Goal: Task Accomplishment & Management: Manage account settings

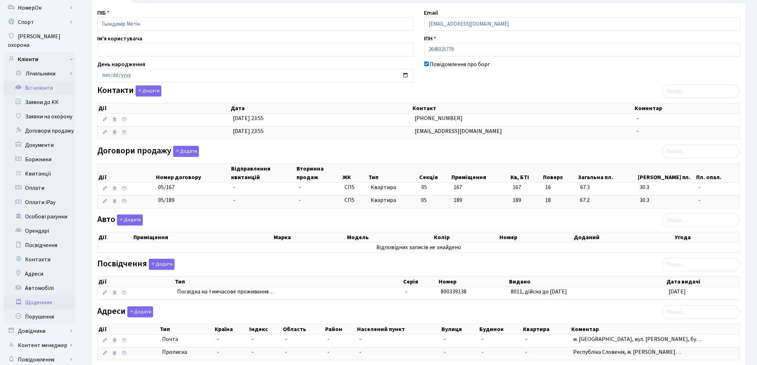
scroll to position [98, 0]
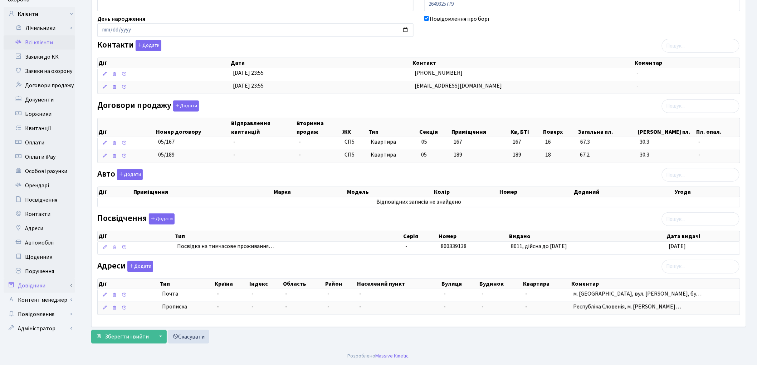
click at [54, 279] on link "Довідники" at bounding box center [40, 286] width 72 height 14
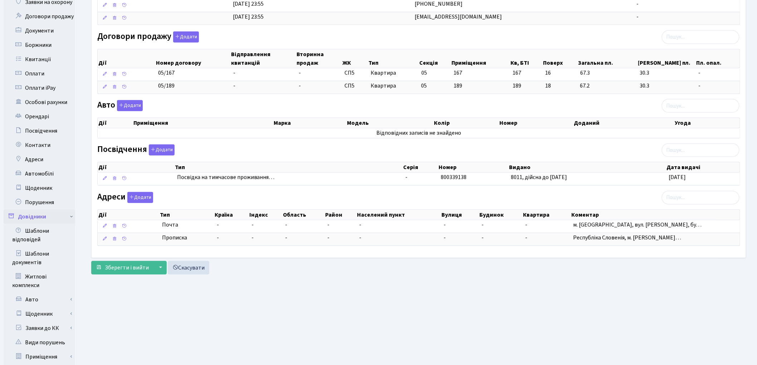
scroll to position [257, 0]
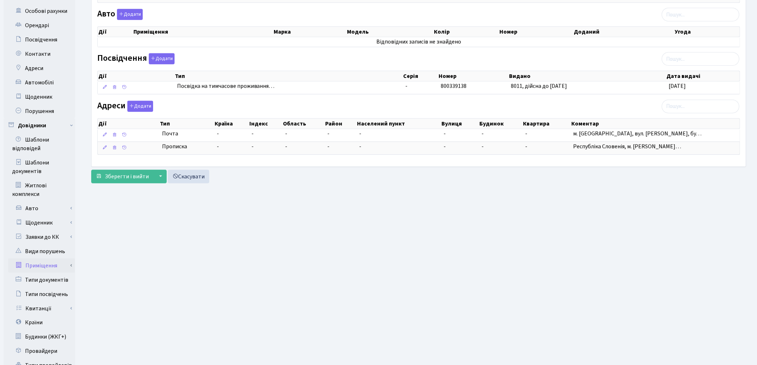
click at [55, 259] on link "Приміщення" at bounding box center [41, 266] width 67 height 14
click at [53, 273] on link "Всі приміщення" at bounding box center [41, 280] width 67 height 14
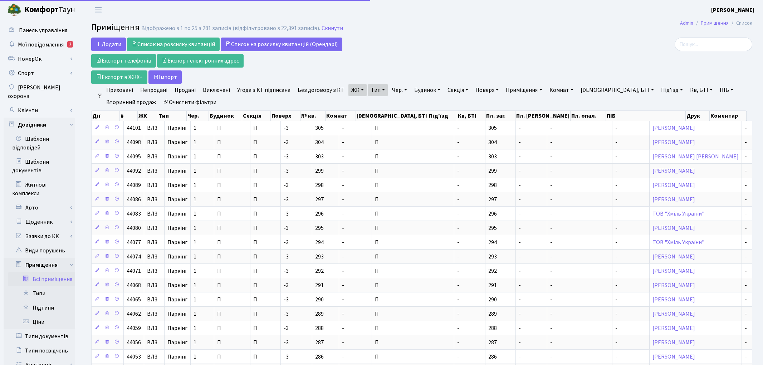
select select "25"
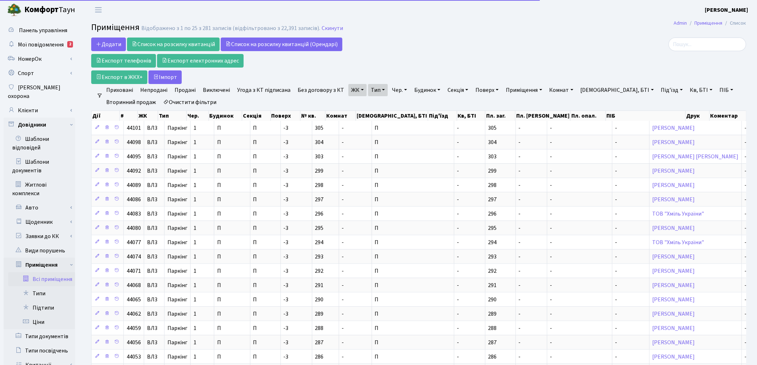
click at [198, 101] on link "Очистити фільтри" at bounding box center [189, 102] width 59 height 12
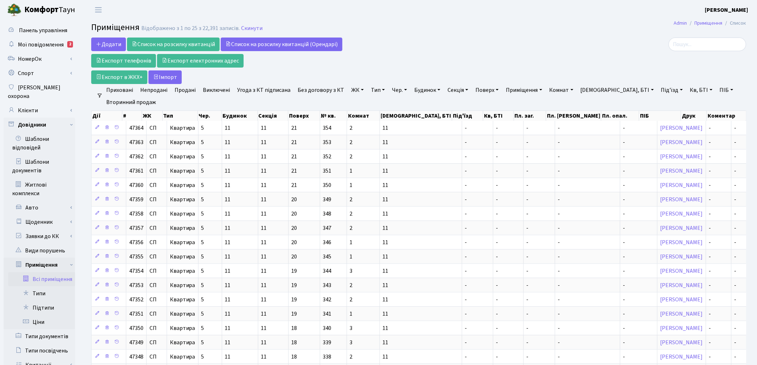
click at [352, 89] on link "ЖК" at bounding box center [357, 90] width 18 height 12
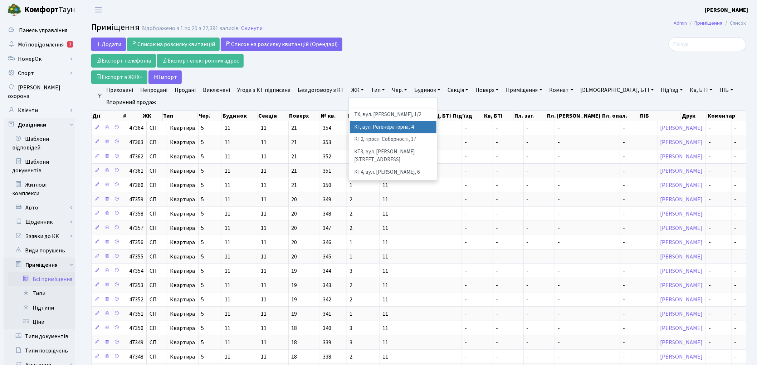
click at [353, 124] on li "КТ, вул. Регенераторна, 4" at bounding box center [393, 127] width 87 height 13
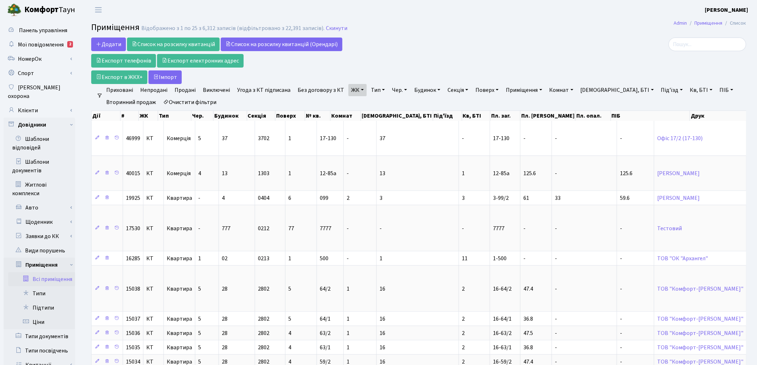
click at [594, 90] on link "Буд., БТІ" at bounding box center [616, 90] width 79 height 12
type input "9"
click at [658, 91] on link "Під'їзд" at bounding box center [672, 90] width 28 height 12
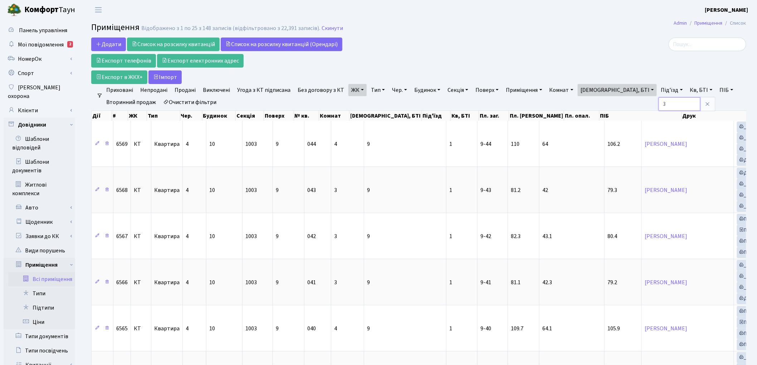
type input "3"
click at [699, 80] on div at bounding box center [641, 61] width 222 height 46
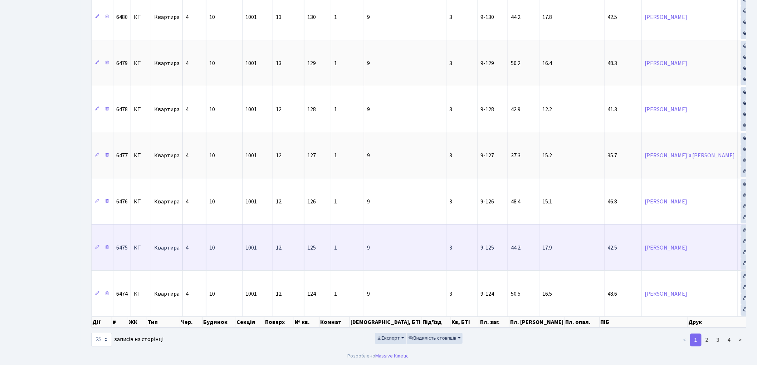
scroll to position [971, 0]
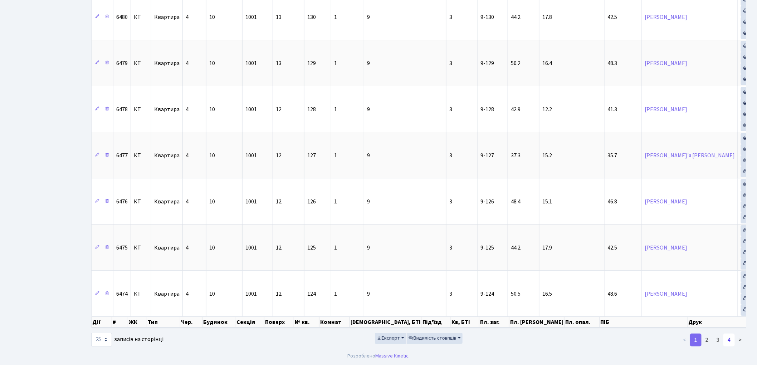
click at [731, 344] on link "4" at bounding box center [728, 340] width 11 height 13
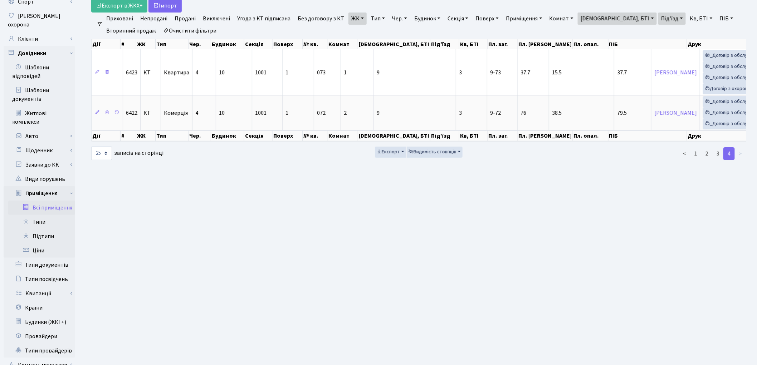
scroll to position [120, 0]
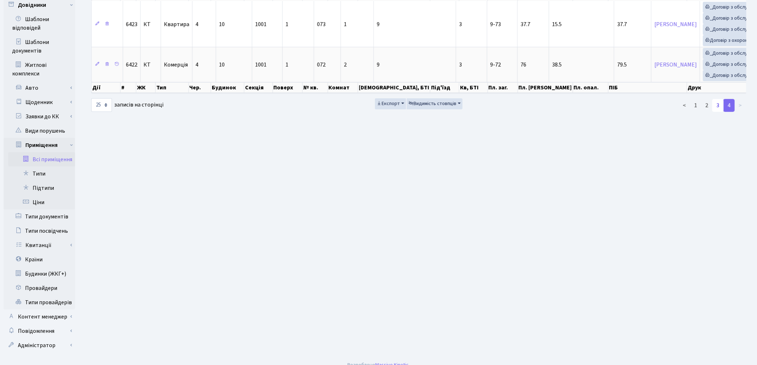
click at [716, 112] on link "3" at bounding box center [717, 105] width 11 height 13
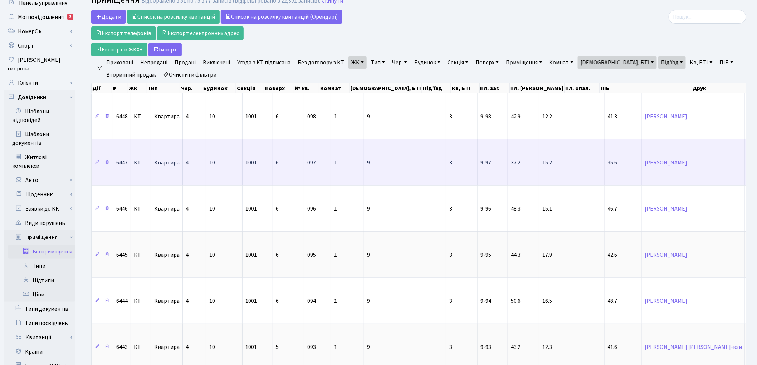
scroll to position [0, 0]
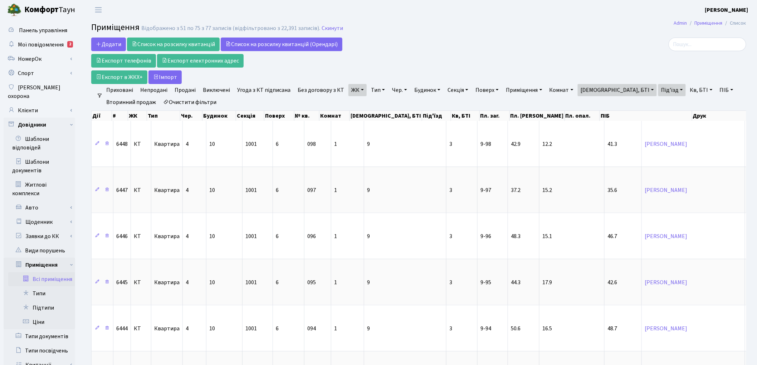
click at [606, 90] on link "Буд., БТІ" at bounding box center [616, 90] width 79 height 12
type input "10"
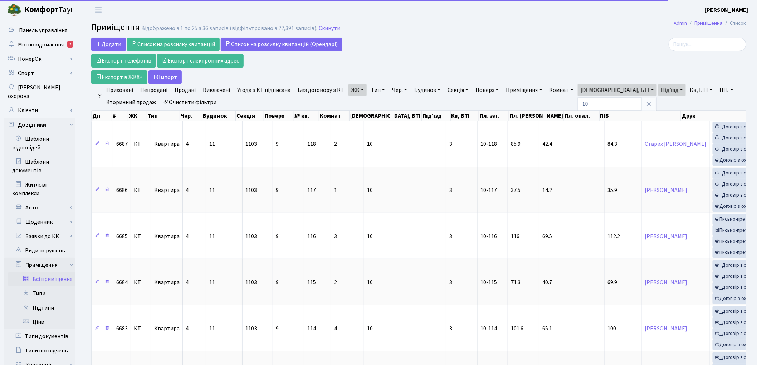
click at [658, 91] on link "Під'їзд" at bounding box center [672, 90] width 28 height 12
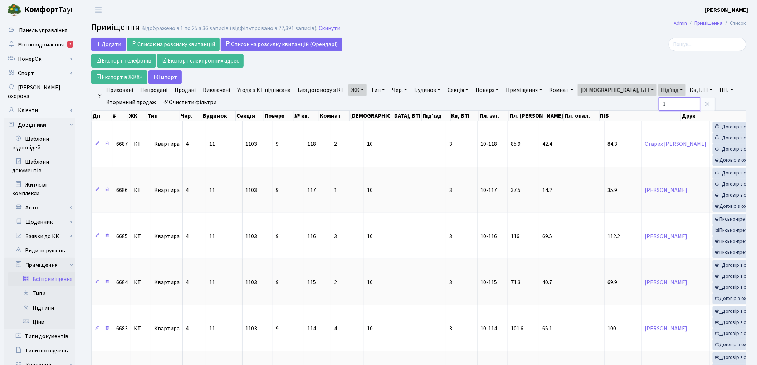
type input "1"
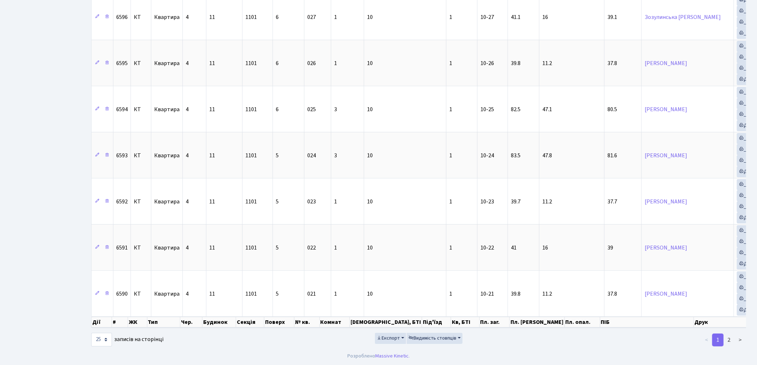
scroll to position [971, 0]
click at [727, 338] on link "2" at bounding box center [728, 340] width 11 height 13
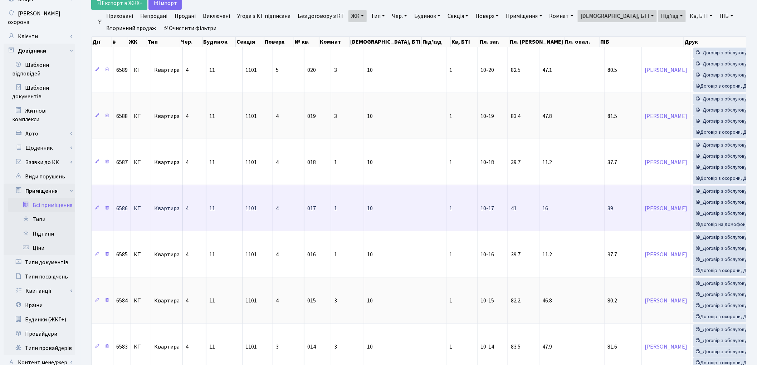
scroll to position [0, 0]
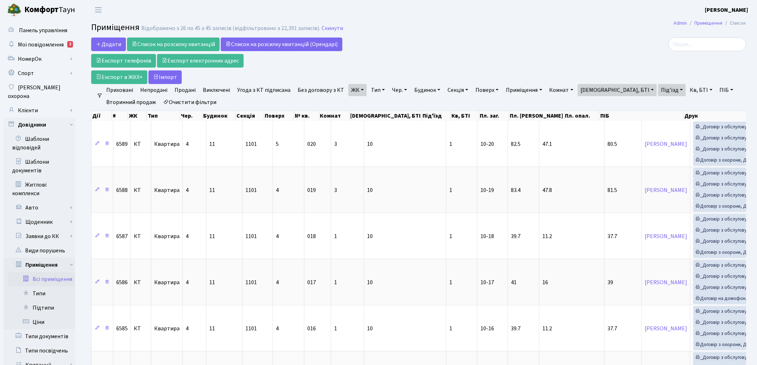
click at [596, 92] on link "Буд., БТІ" at bounding box center [616, 90] width 79 height 12
type input "12"
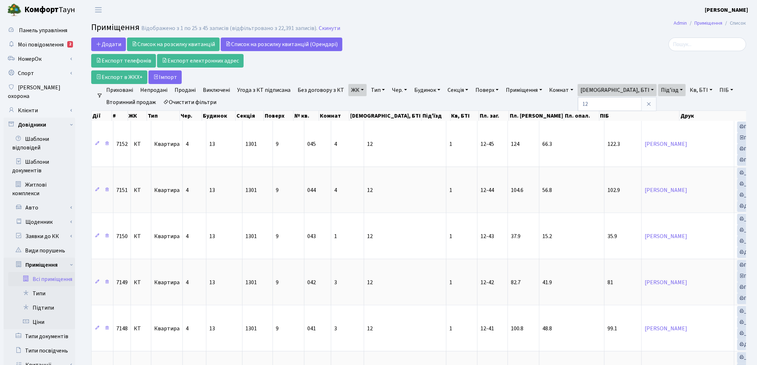
drag, startPoint x: 620, startPoint y: 94, endPoint x: 623, endPoint y: 90, distance: 4.7
click at [658, 94] on link "Під'їзд" at bounding box center [672, 90] width 28 height 12
type input "3"
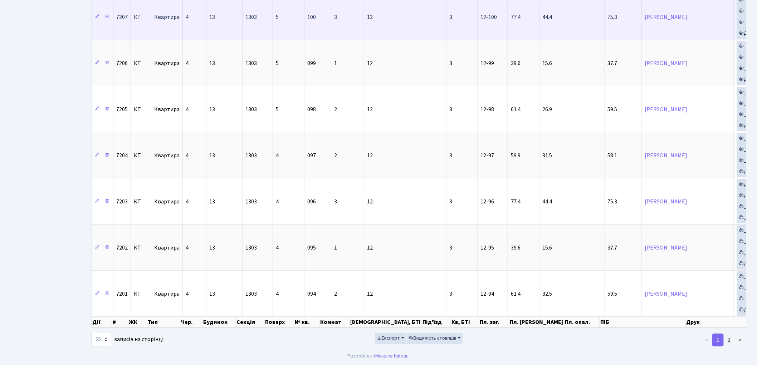
scroll to position [971, 0]
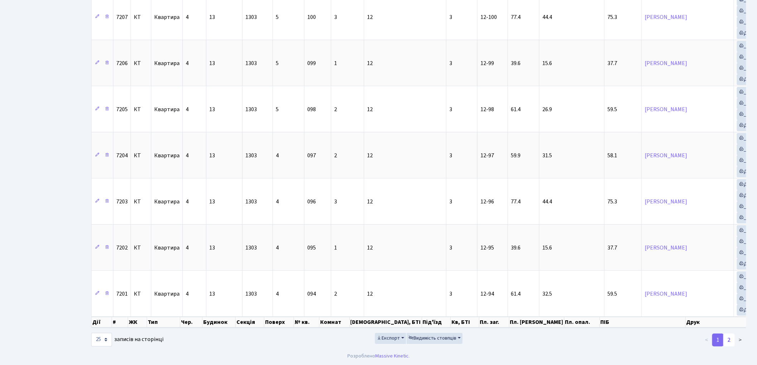
click at [731, 344] on link "2" at bounding box center [728, 340] width 11 height 13
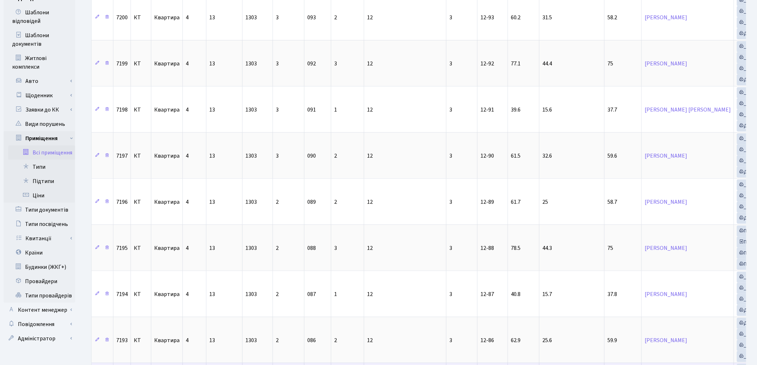
scroll to position [228, 0]
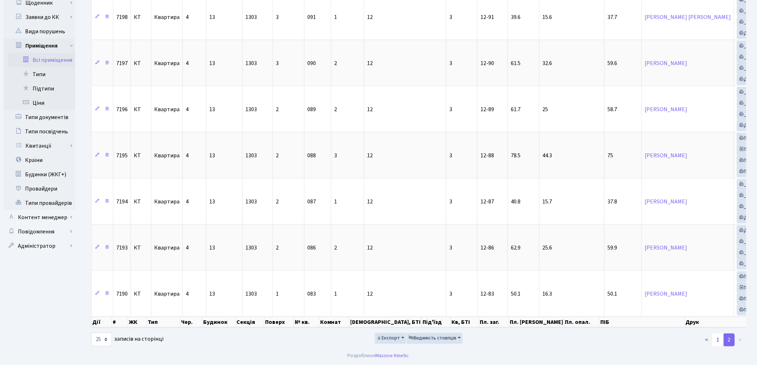
click at [718, 340] on link "1" at bounding box center [717, 340] width 11 height 13
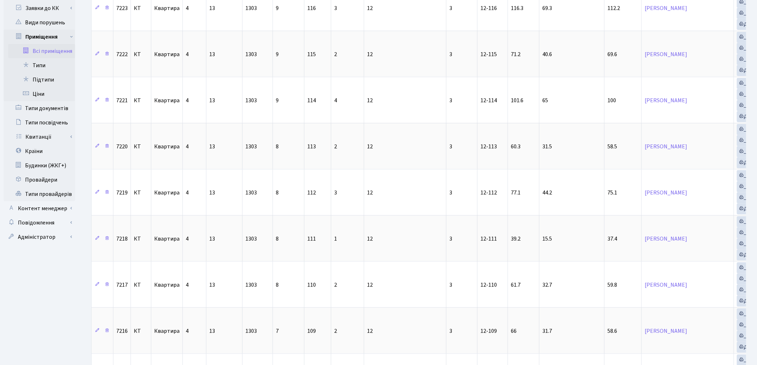
scroll to position [971, 0]
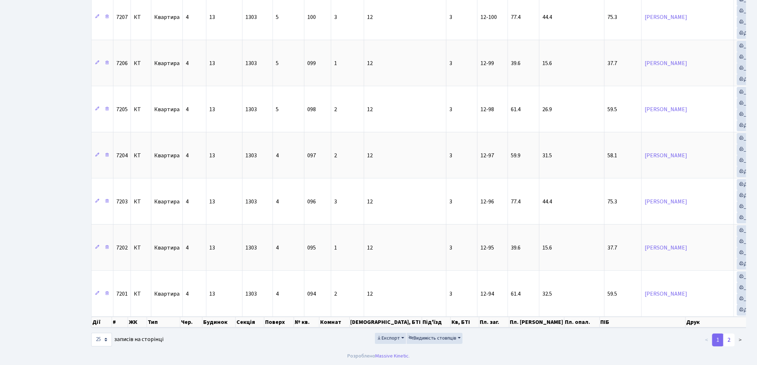
click at [730, 340] on link "2" at bounding box center [728, 340] width 11 height 13
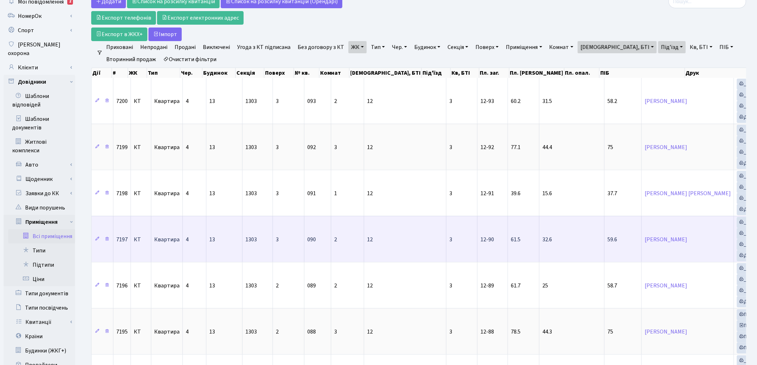
scroll to position [0, 0]
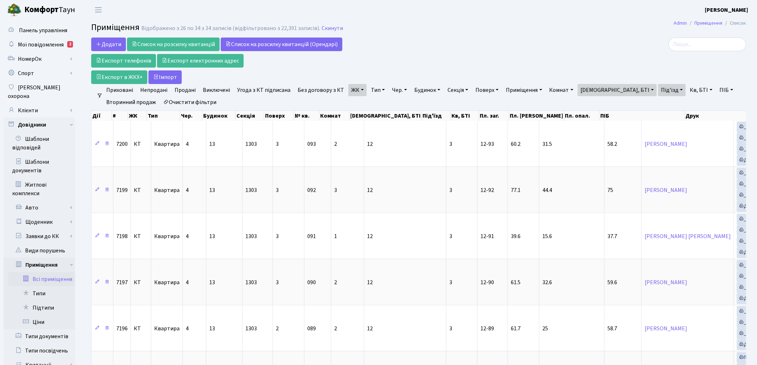
click at [687, 93] on link "Кв, БТІ" at bounding box center [701, 90] width 28 height 12
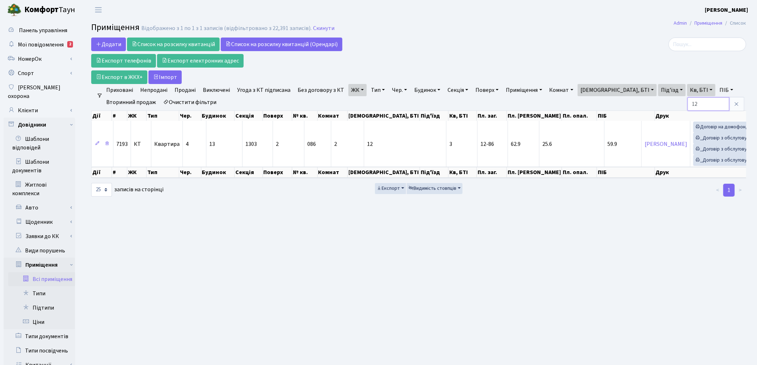
type input "1"
click at [680, 61] on div at bounding box center [641, 61] width 222 height 46
click at [490, 103] on ul "Приховані Непродані Продані Виключені Угода з КТ підписана Без договору з КТ ЖК…" at bounding box center [422, 96] width 638 height 24
click at [658, 90] on link "Під'їзд" at bounding box center [672, 90] width 28 height 12
click at [205, 101] on link "Очистити фільтри" at bounding box center [189, 102] width 59 height 12
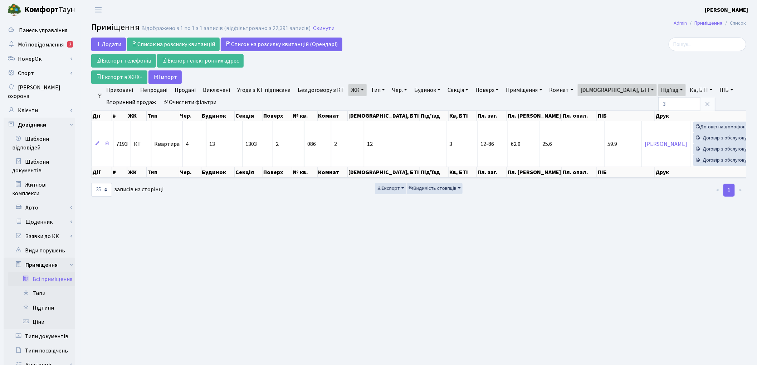
select select
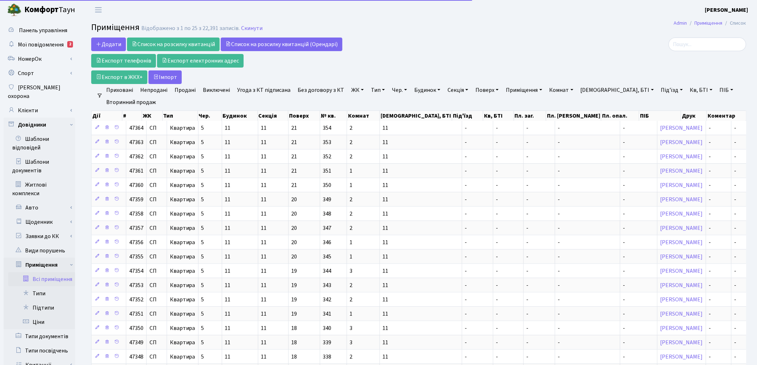
click at [349, 89] on link "ЖК" at bounding box center [357, 90] width 18 height 12
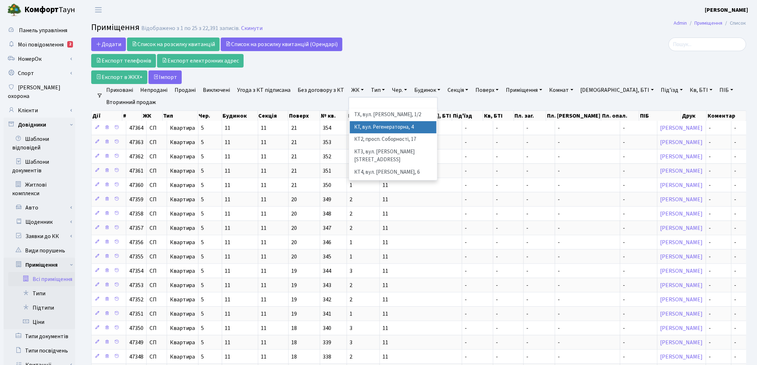
click at [365, 130] on li "КТ, вул. Регенераторна, 4" at bounding box center [393, 127] width 87 height 13
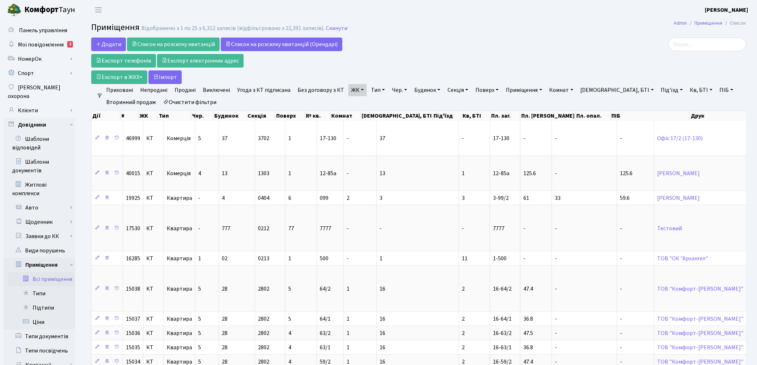
click at [592, 94] on link "Буд., БТІ" at bounding box center [616, 90] width 79 height 12
type input "12"
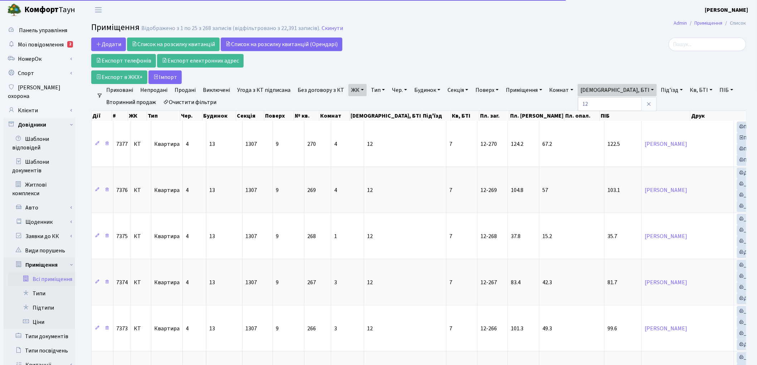
click at [658, 90] on link "Під'їзд" at bounding box center [672, 90] width 28 height 12
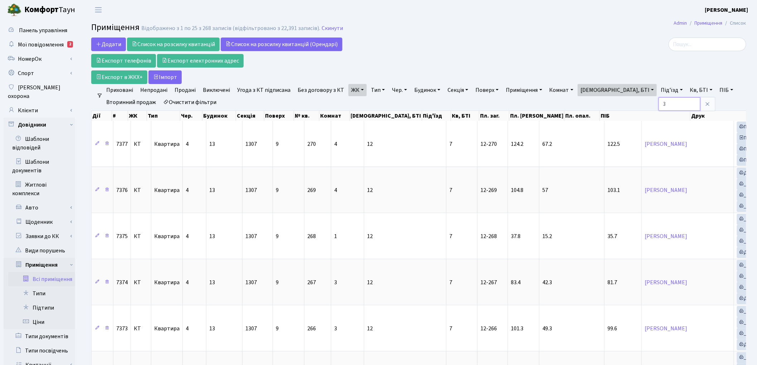
type input "3"
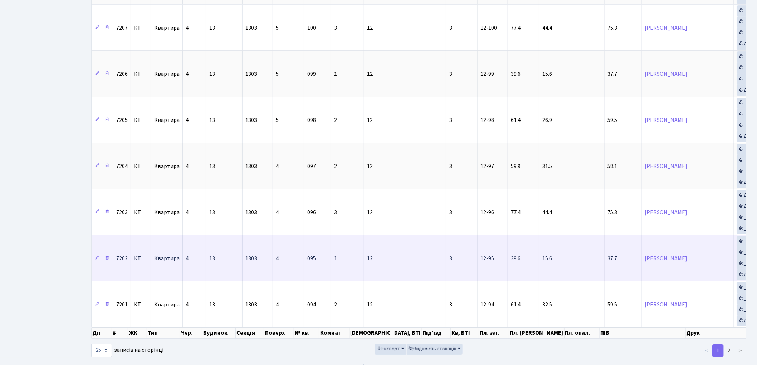
scroll to position [971, 0]
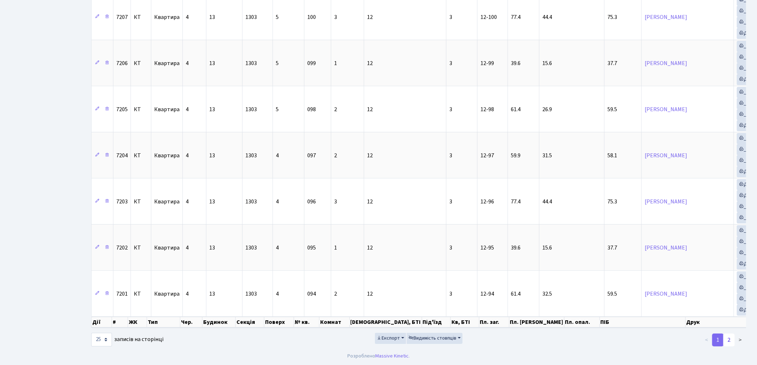
click at [729, 344] on link "2" at bounding box center [728, 340] width 11 height 13
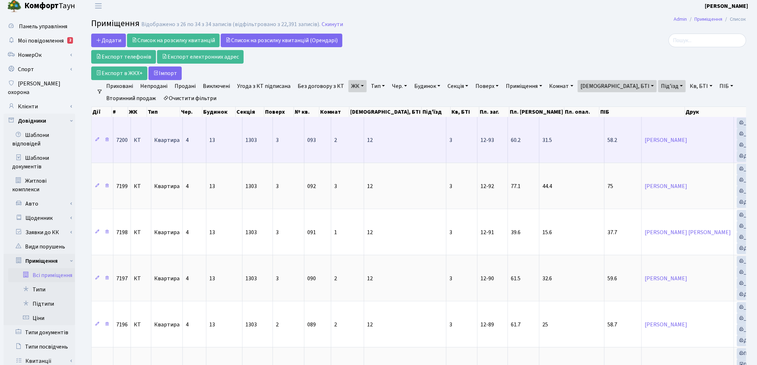
scroll to position [0, 0]
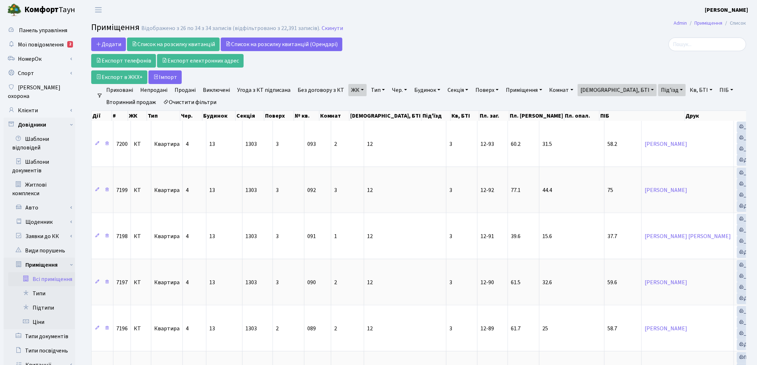
click at [594, 88] on link "[DEMOGRAPHIC_DATA], БТІ" at bounding box center [616, 90] width 79 height 12
type input "17"
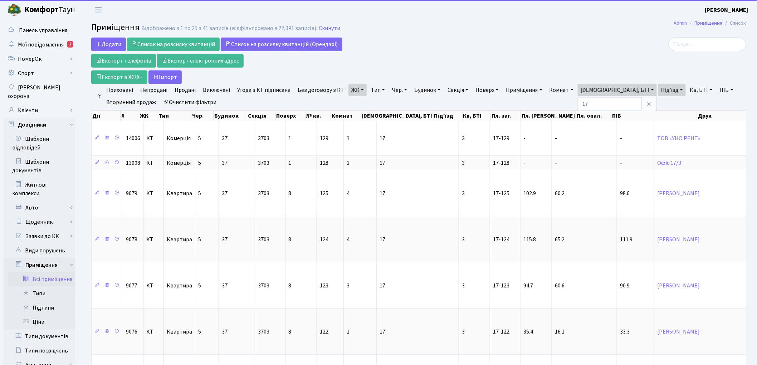
click at [658, 91] on link "Під'їзд" at bounding box center [672, 90] width 28 height 12
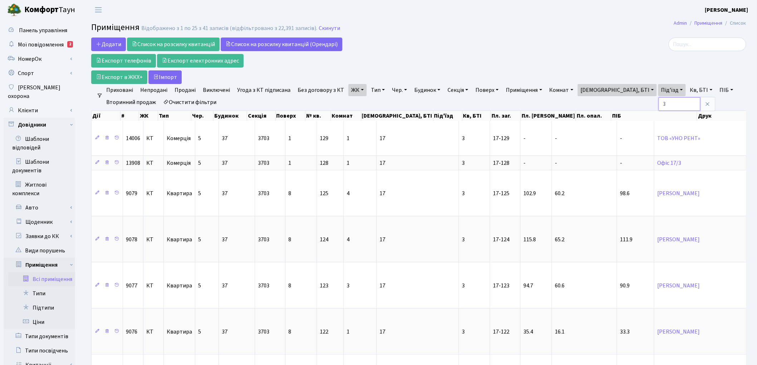
click at [658, 107] on input "3" at bounding box center [679, 104] width 42 height 14
type input "1"
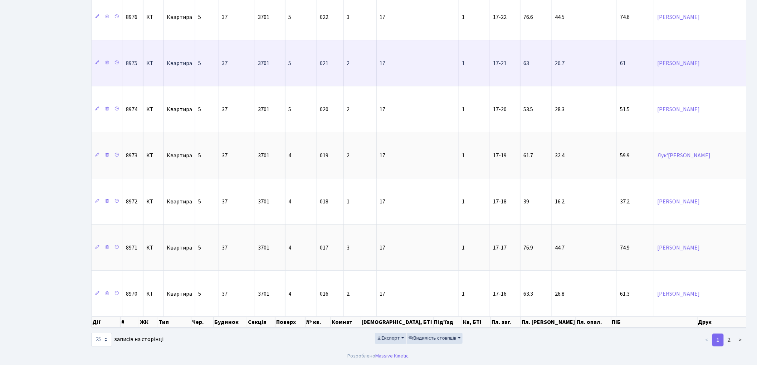
scroll to position [939, 0]
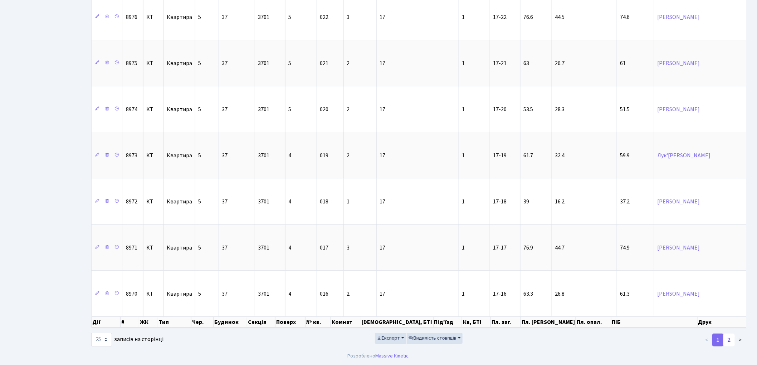
click at [729, 342] on link "2" at bounding box center [728, 340] width 11 height 13
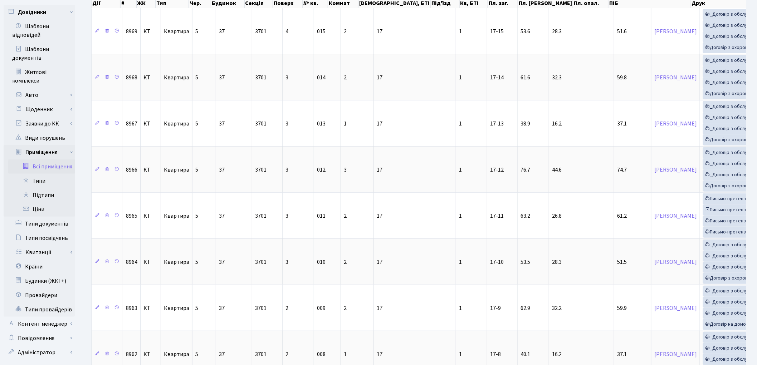
scroll to position [0, 0]
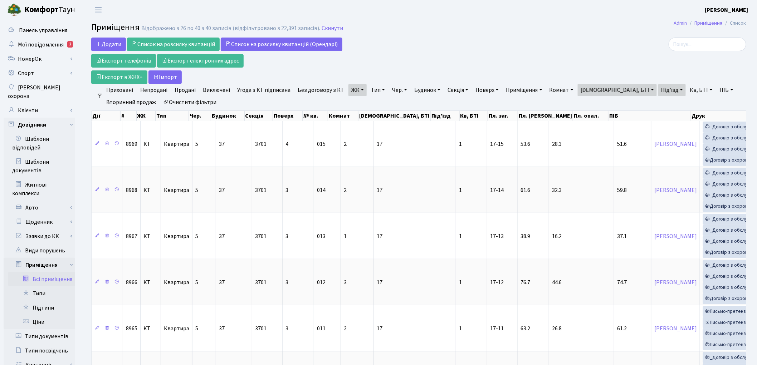
click at [208, 99] on link "Очистити фільтри" at bounding box center [189, 102] width 59 height 12
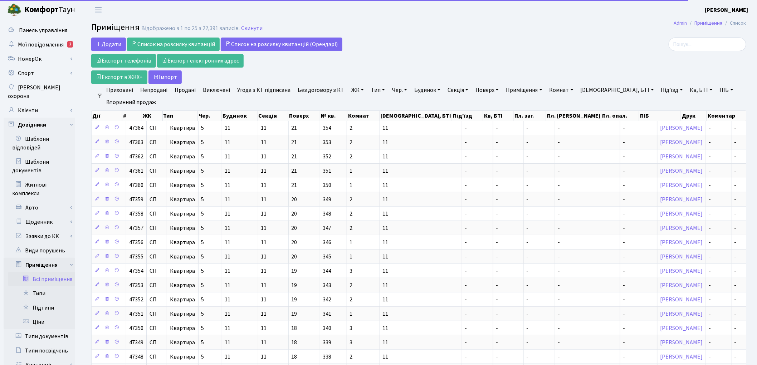
click at [355, 92] on link "ЖК" at bounding box center [357, 90] width 18 height 12
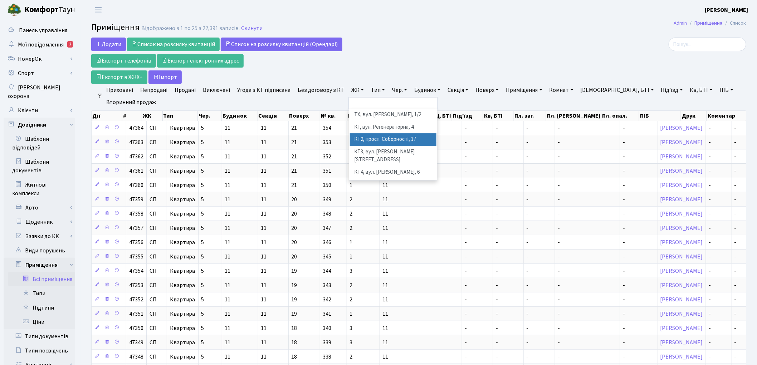
click at [360, 144] on li "КТ2, просп. Соборності, 17" at bounding box center [393, 139] width 87 height 13
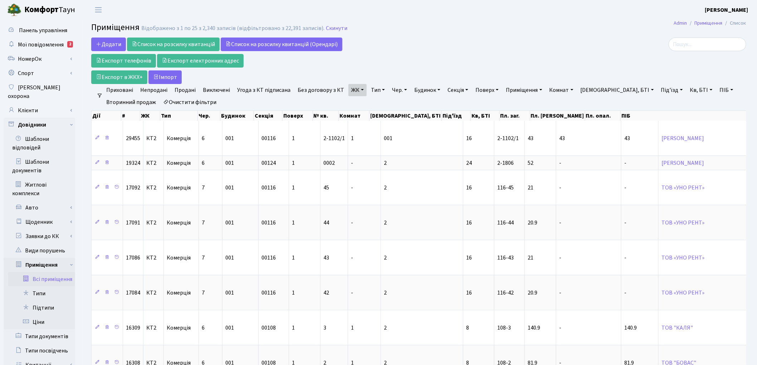
click at [461, 92] on link "Секція" at bounding box center [457, 90] width 26 height 12
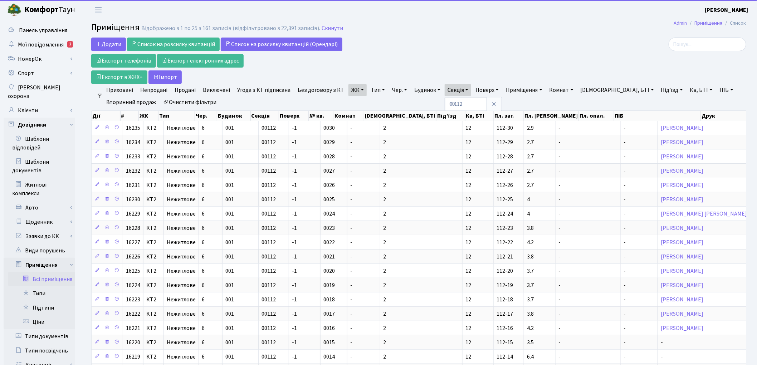
click at [377, 87] on link "Тип" at bounding box center [378, 90] width 20 height 12
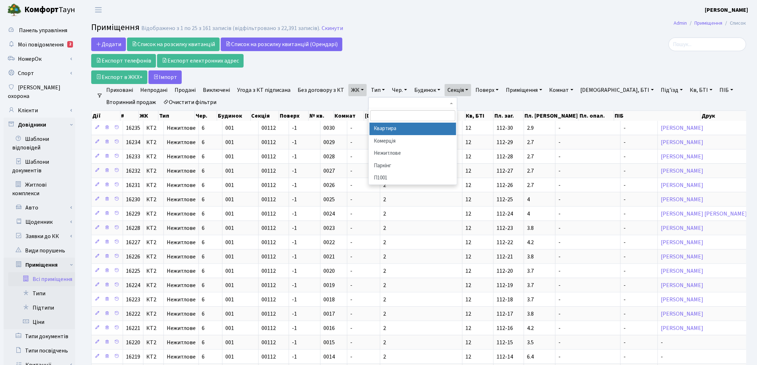
click at [370, 129] on li "Квартира" at bounding box center [412, 129] width 87 height 13
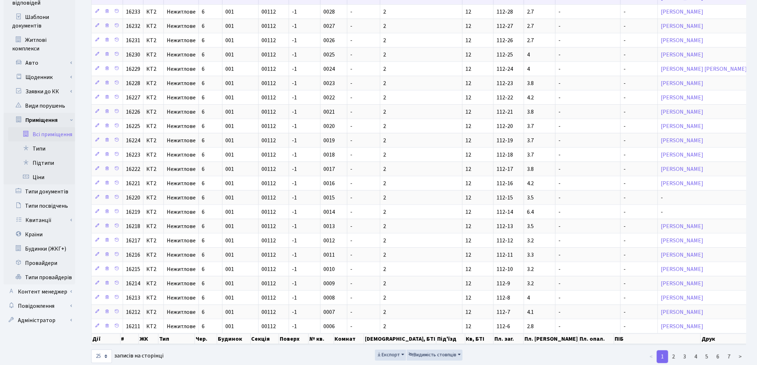
scroll to position [170, 0]
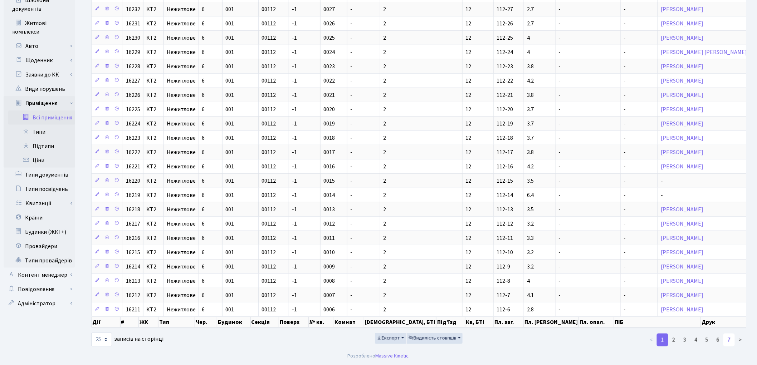
click at [726, 341] on link "7" at bounding box center [728, 340] width 11 height 13
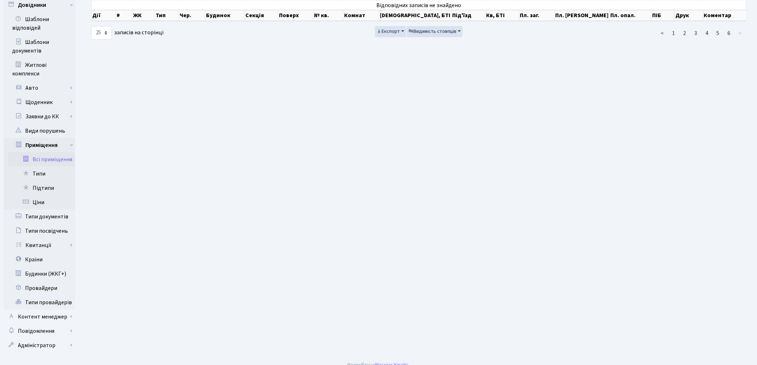
scroll to position [0, 0]
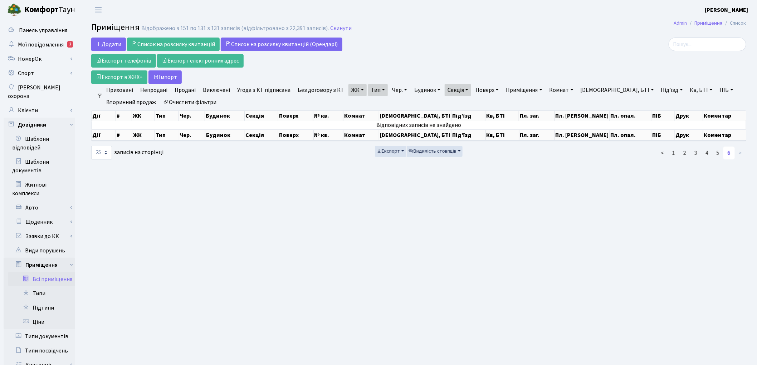
click at [727, 153] on link "6" at bounding box center [728, 153] width 11 height 13
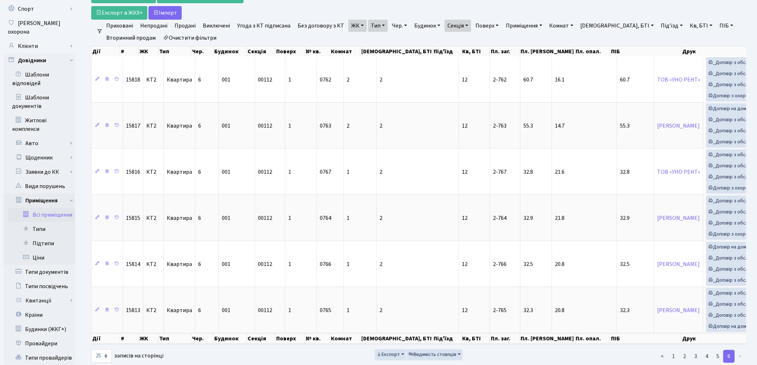
scroll to position [120, 0]
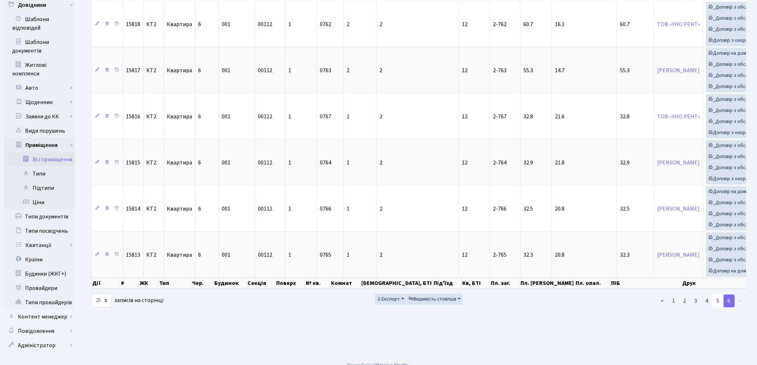
click at [720, 308] on link "5" at bounding box center [717, 301] width 11 height 13
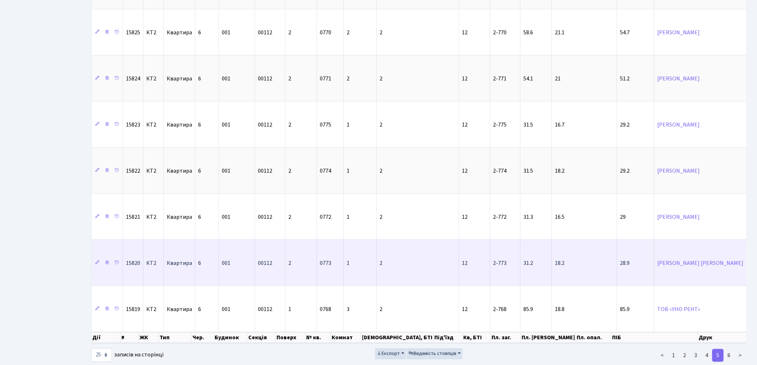
scroll to position [977, 0]
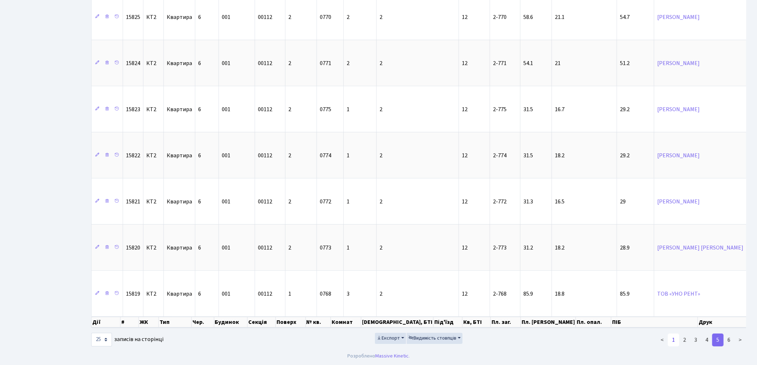
click at [674, 342] on link "1" at bounding box center [673, 340] width 11 height 13
click at [673, 344] on link "1" at bounding box center [673, 340] width 11 height 13
click at [696, 340] on link "3" at bounding box center [695, 340] width 11 height 13
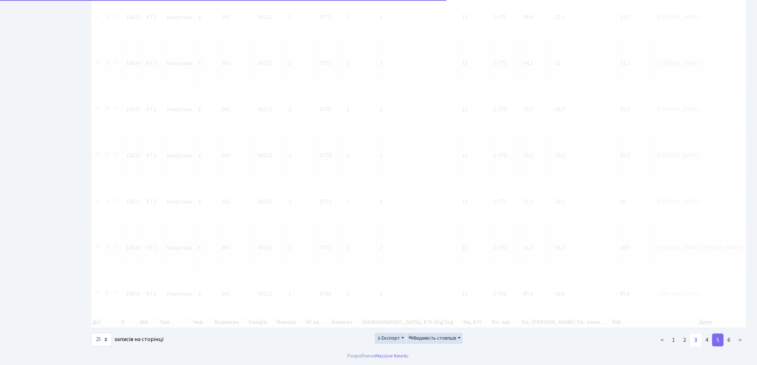
scroll to position [971, 0]
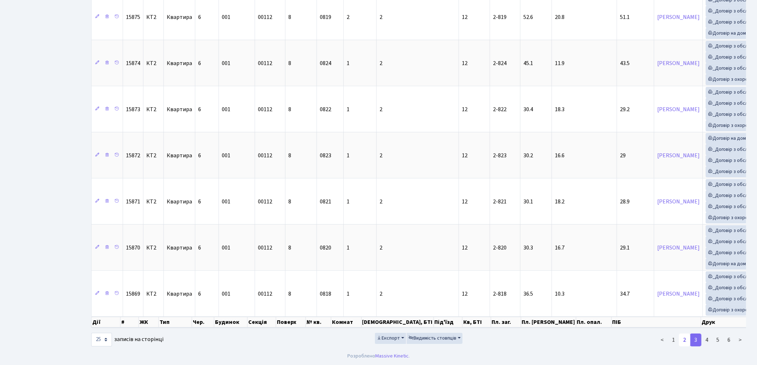
click at [683, 339] on link "2" at bounding box center [684, 340] width 11 height 13
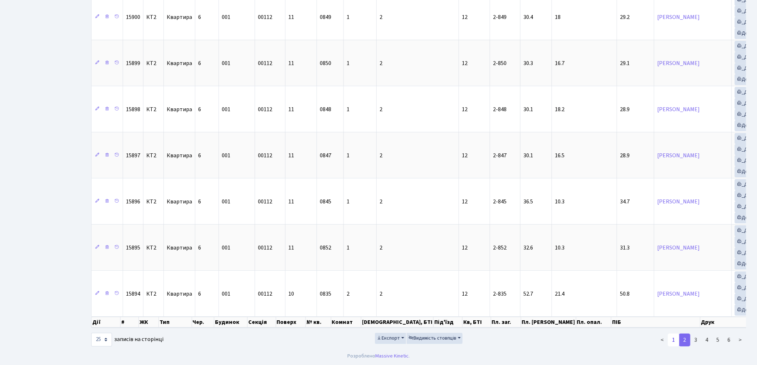
click at [674, 341] on link "1" at bounding box center [673, 340] width 11 height 13
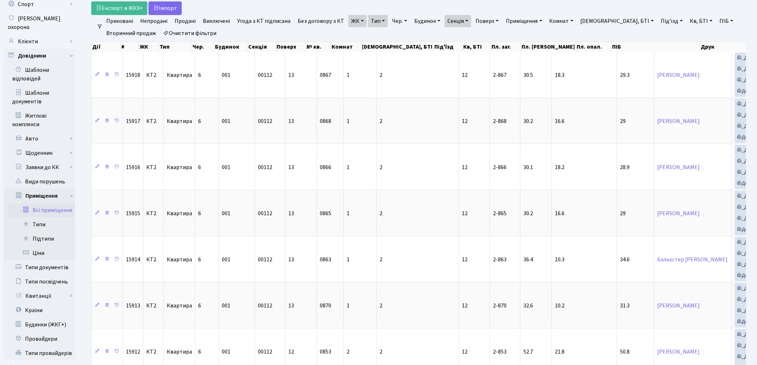
scroll to position [58, 0]
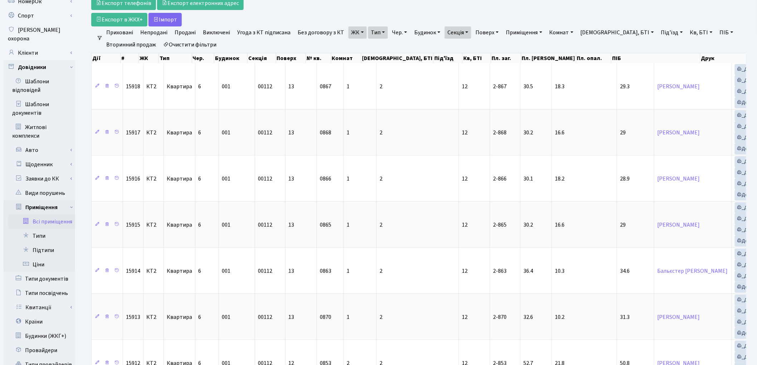
click at [453, 35] on link "Секція" at bounding box center [457, 32] width 26 height 12
type input "00113"
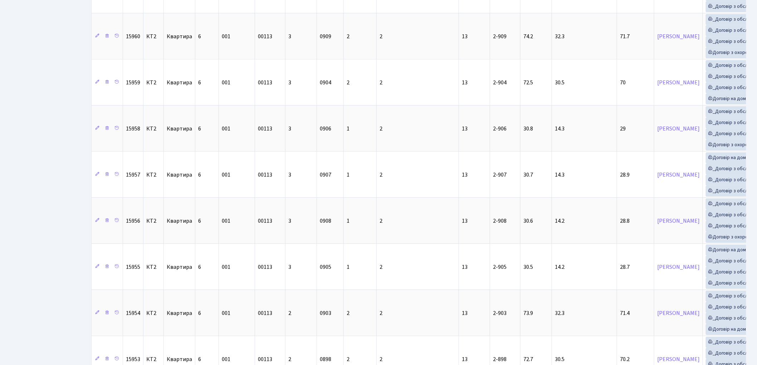
scroll to position [971, 0]
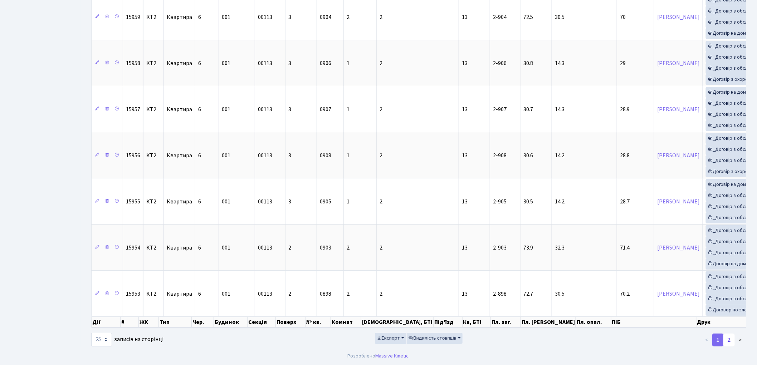
click at [728, 338] on link "2" at bounding box center [728, 340] width 11 height 13
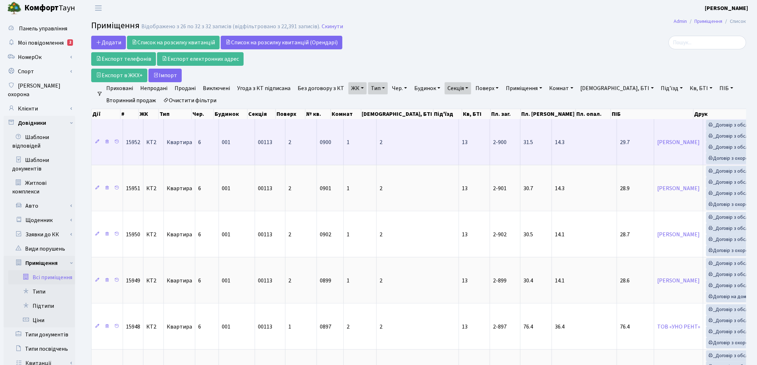
scroll to position [0, 0]
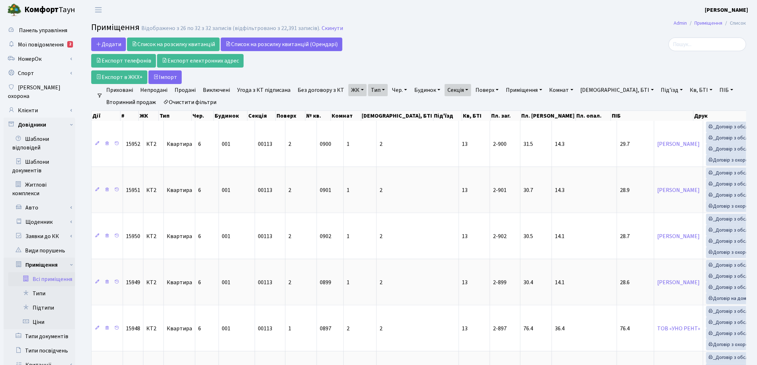
click at [185, 105] on link "Очистити фільтри" at bounding box center [189, 102] width 59 height 12
select select
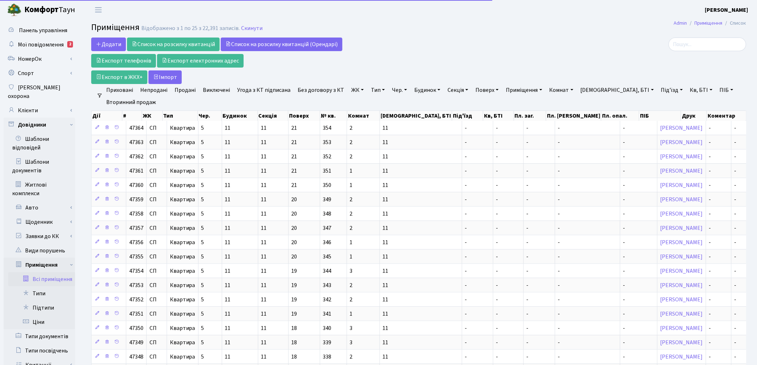
click at [348, 89] on link "ЖК" at bounding box center [357, 90] width 18 height 12
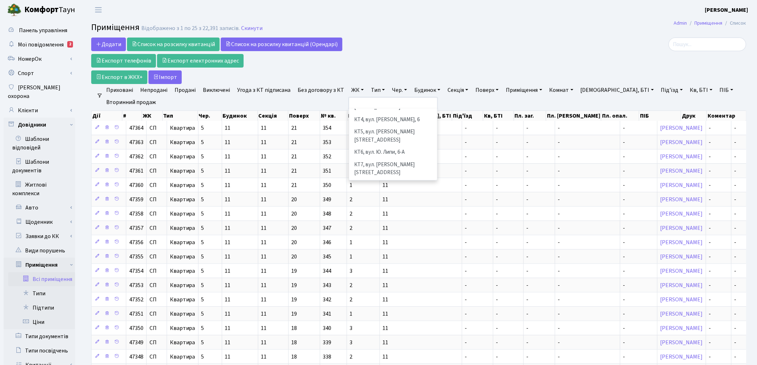
scroll to position [40, 0]
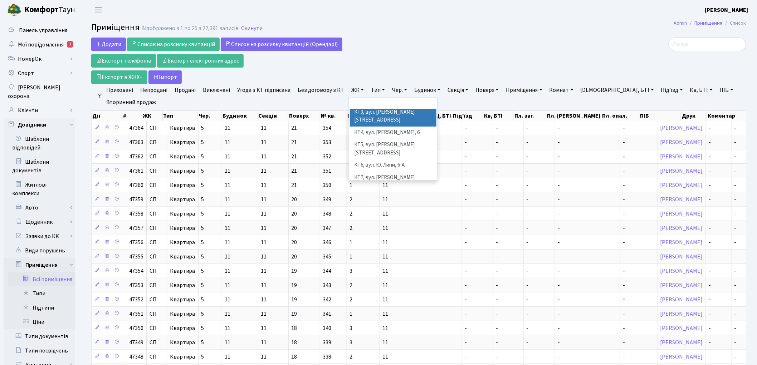
click at [403, 113] on li "КТ3, вул. [PERSON_NAME][STREET_ADDRESS]" at bounding box center [393, 116] width 87 height 20
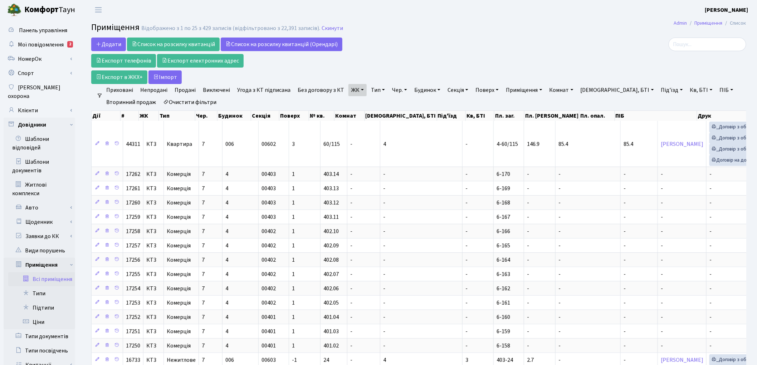
click at [377, 92] on link "Тип" at bounding box center [378, 90] width 20 height 12
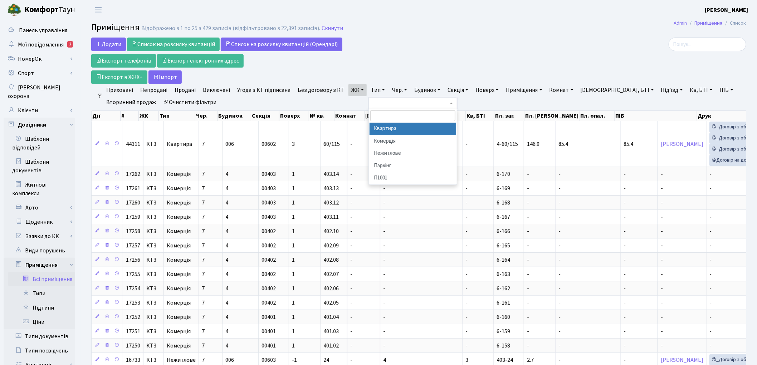
click at [389, 129] on li "Квартира" at bounding box center [412, 129] width 87 height 13
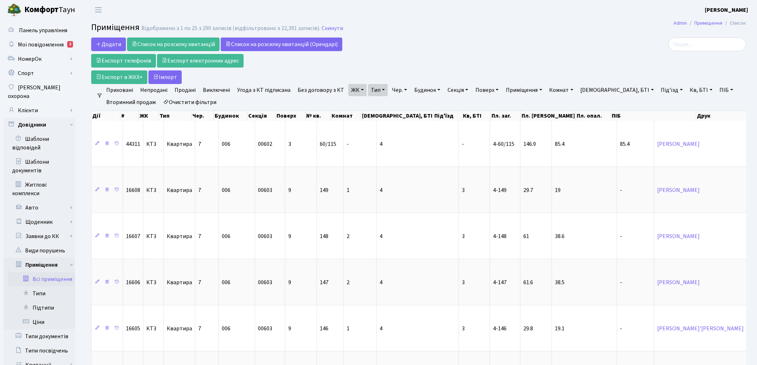
click at [741, 79] on div at bounding box center [641, 61] width 222 height 46
click at [594, 89] on link "Буд., БТІ" at bounding box center [616, 90] width 79 height 12
type input "4"
click at [658, 91] on link "Під'їзд" at bounding box center [672, 90] width 28 height 12
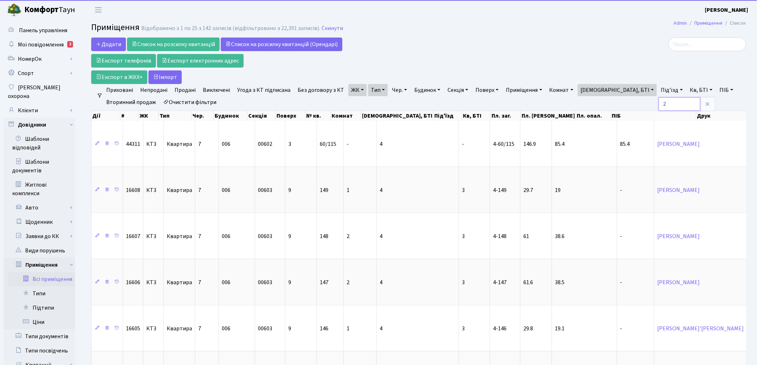
type input "2"
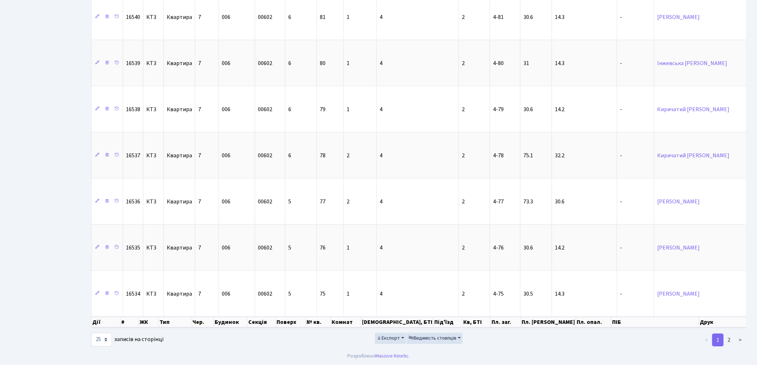
scroll to position [971, 0]
click at [730, 340] on link "2" at bounding box center [728, 340] width 11 height 13
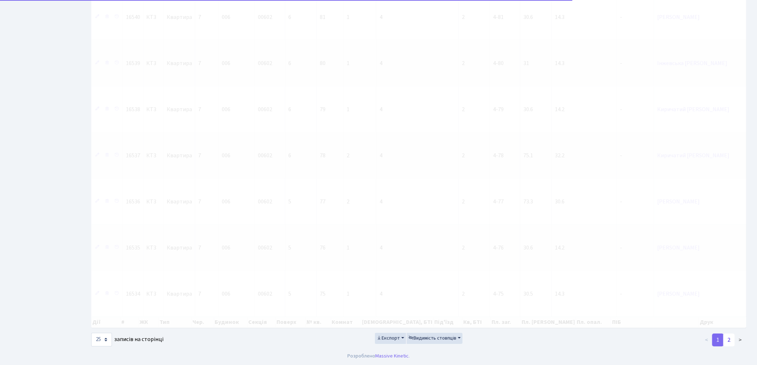
scroll to position [832, 0]
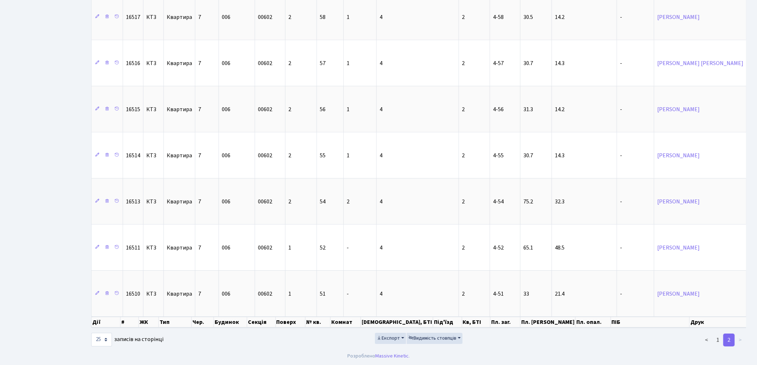
click at [314, 351] on footer "Розроблено Massive Kinetic ." at bounding box center [378, 356] width 757 height 18
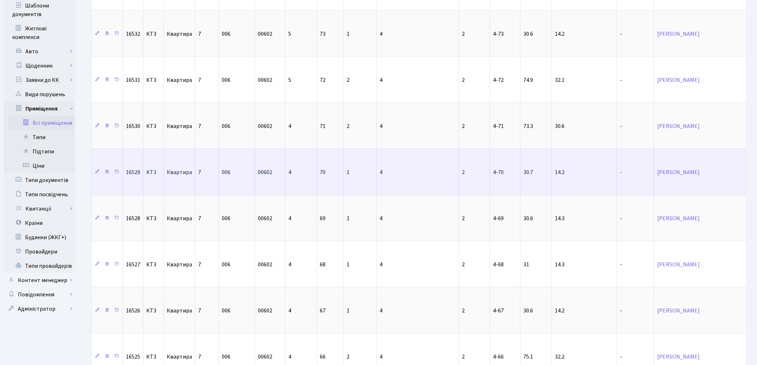
scroll to position [0, 0]
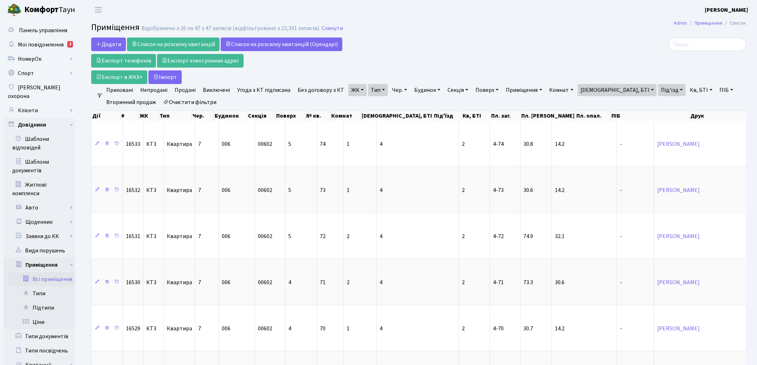
click at [192, 100] on link "Очистити фільтри" at bounding box center [189, 102] width 59 height 12
select select
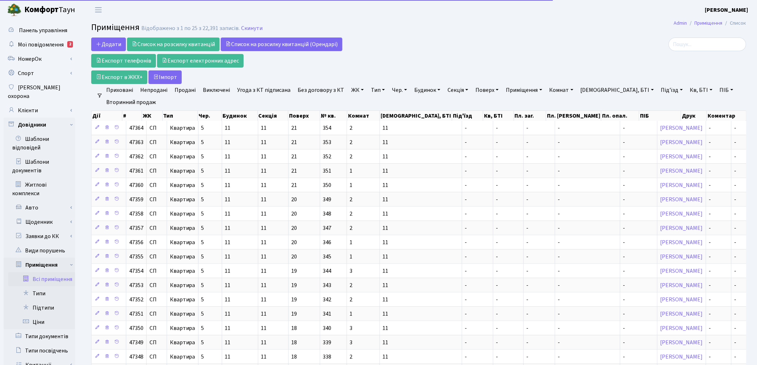
click at [349, 92] on link "ЖК" at bounding box center [357, 90] width 18 height 12
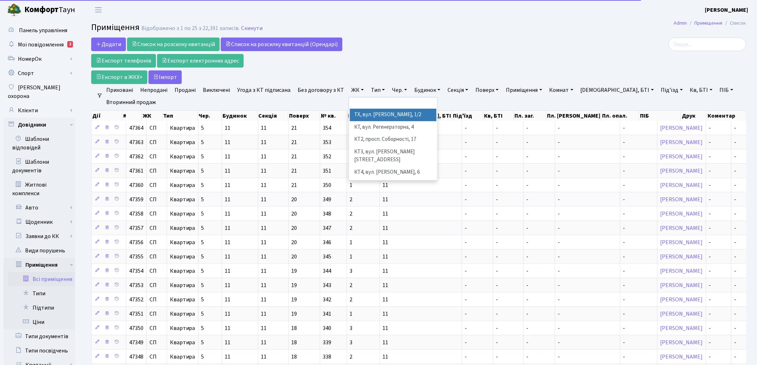
scroll to position [40, 0]
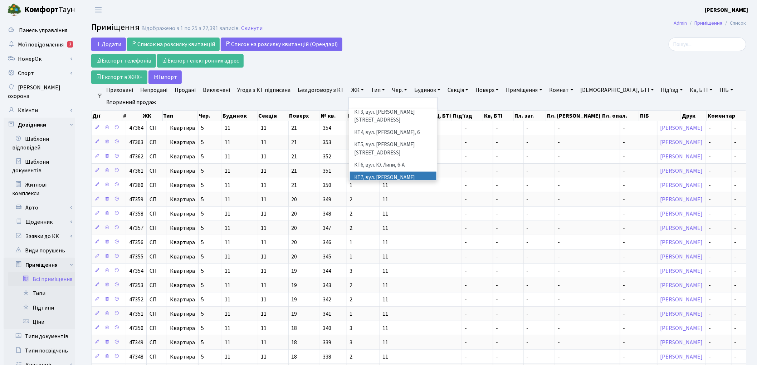
click at [374, 172] on li "КТ7, вул. [PERSON_NAME][STREET_ADDRESS]" at bounding box center [393, 182] width 87 height 20
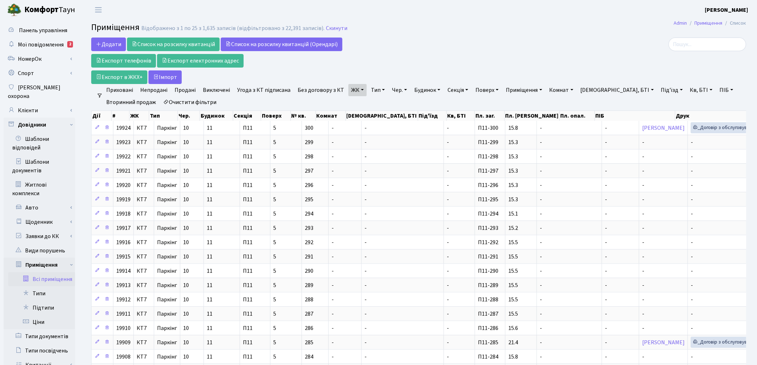
click at [370, 93] on link "Тип" at bounding box center [378, 90] width 20 height 12
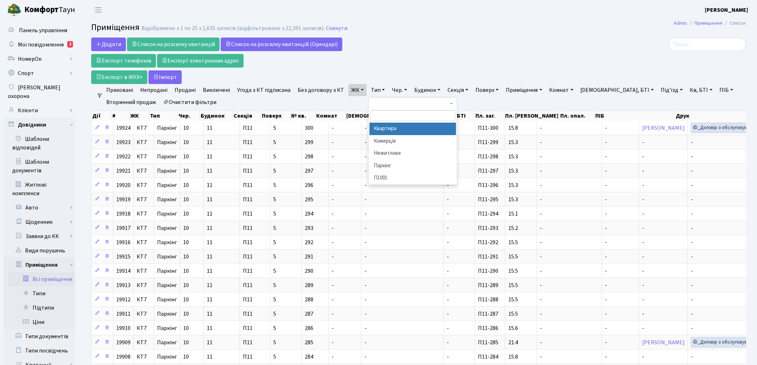
click at [373, 129] on li "Квартира" at bounding box center [412, 129] width 87 height 13
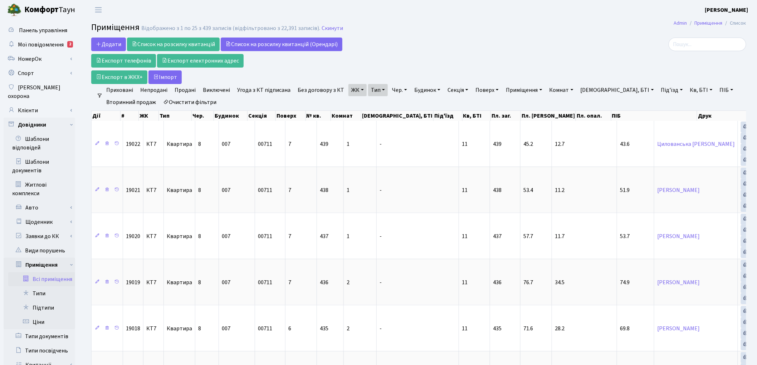
click at [711, 78] on div at bounding box center [641, 61] width 222 height 46
click at [658, 87] on link "Під'їзд" at bounding box center [672, 90] width 28 height 12
type input "4"
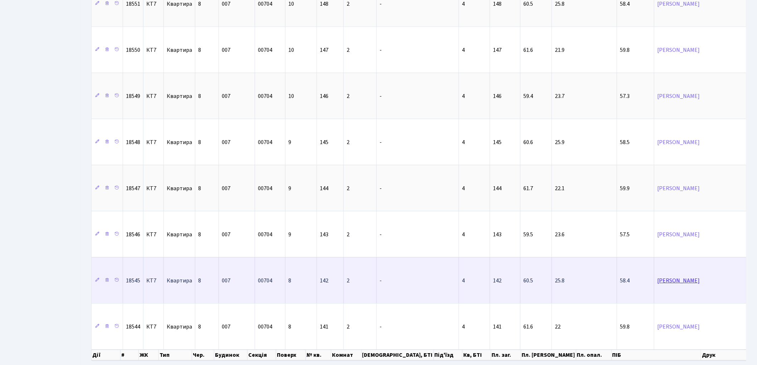
scroll to position [971, 0]
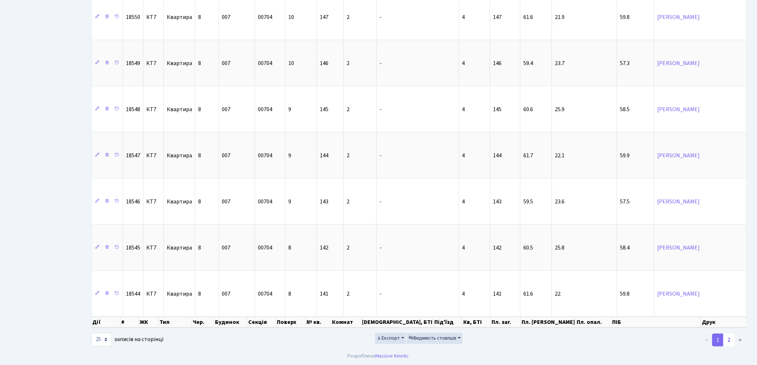
click at [730, 340] on link "2" at bounding box center [728, 340] width 11 height 13
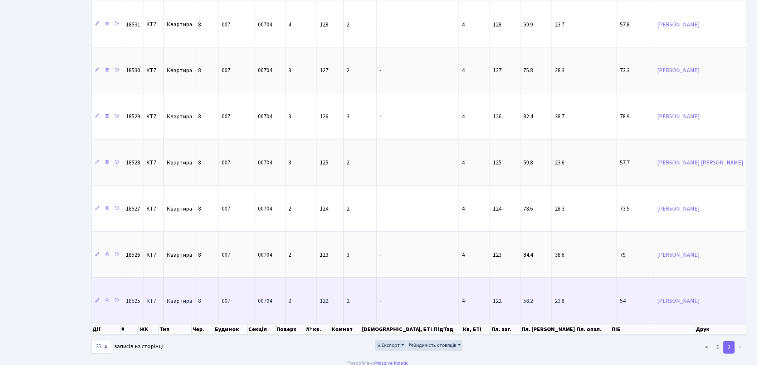
scroll to position [693, 0]
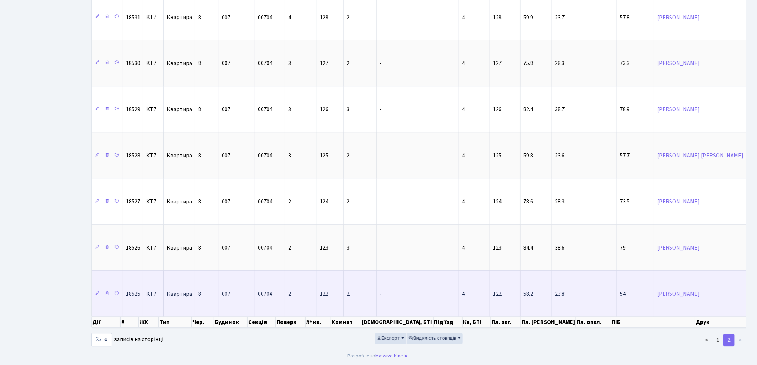
drag, startPoint x: 308, startPoint y: 342, endPoint x: 396, endPoint y: 274, distance: 111.4
click at [309, 343] on div "Експорт Видимість стовпців" at bounding box center [419, 340] width 222 height 14
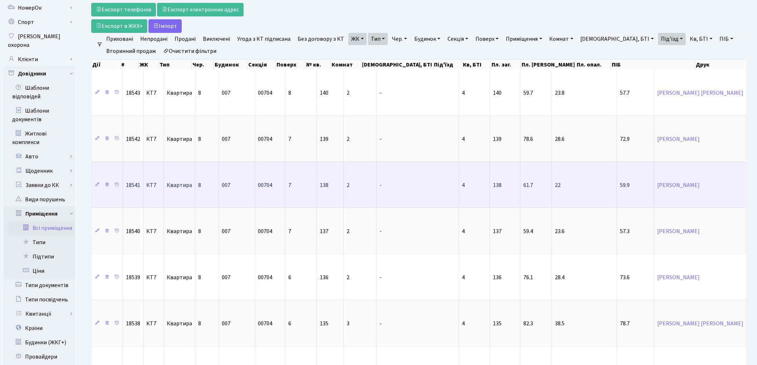
scroll to position [0, 0]
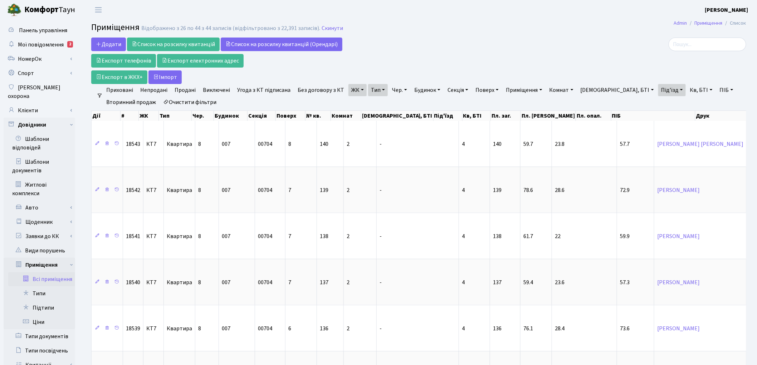
click at [202, 99] on link "Очистити фільтри" at bounding box center [189, 102] width 59 height 12
select select
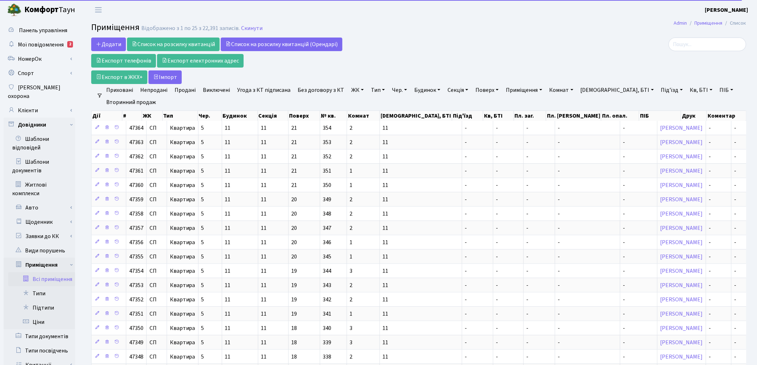
click at [355, 94] on link "ЖК" at bounding box center [357, 90] width 18 height 12
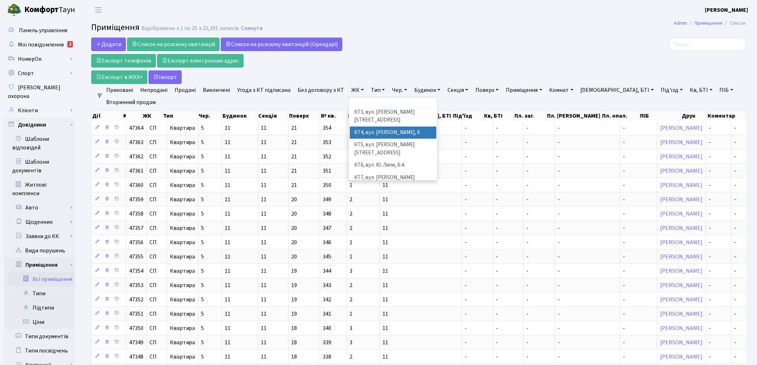
click at [374, 127] on li "КТ4, вул. [PERSON_NAME], 6" at bounding box center [393, 133] width 87 height 13
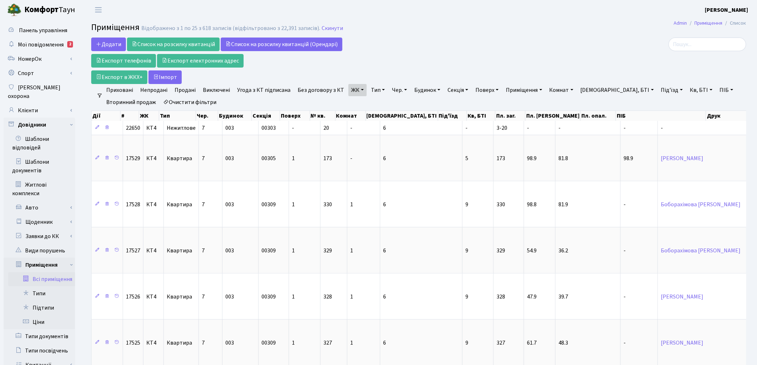
click at [699, 66] on div at bounding box center [641, 61] width 222 height 46
click at [658, 92] on link "Під'їзд" at bounding box center [672, 90] width 28 height 12
type input "6"
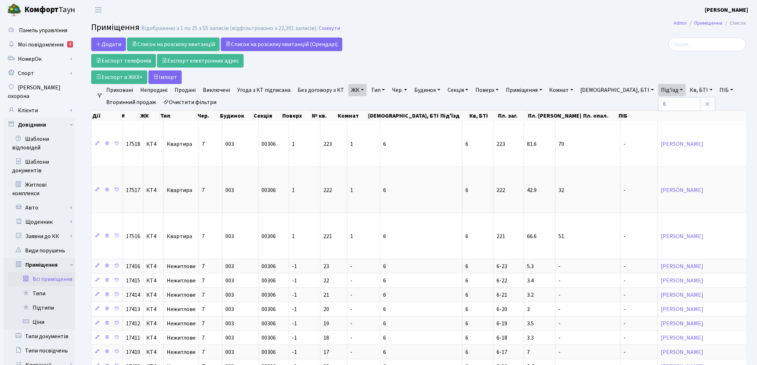
click at [373, 91] on link "Тип" at bounding box center [378, 90] width 20 height 12
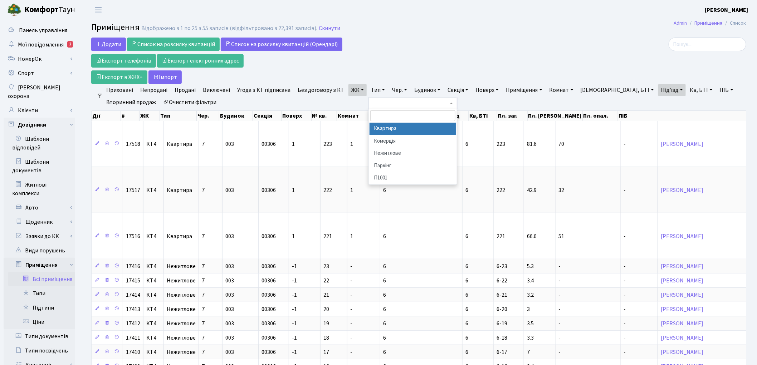
click at [375, 131] on li "Квартира" at bounding box center [412, 129] width 87 height 13
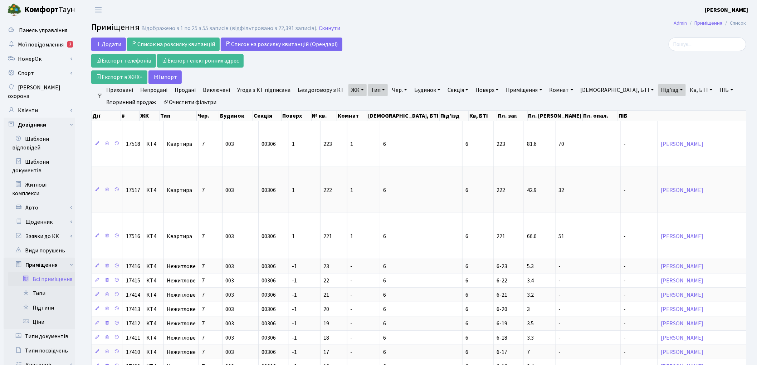
click at [374, 93] on link "Тип" at bounding box center [378, 90] width 20 height 12
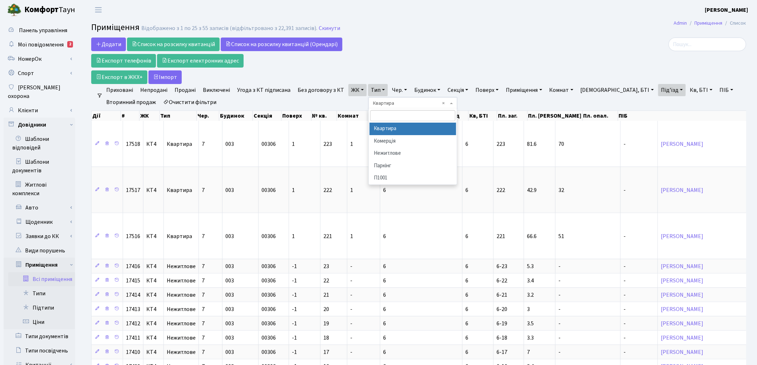
click at [464, 45] on div "Додати Список на розсилку квитанцій Список на розсилку квитанцій (Орендарі) Екс…" at bounding box center [307, 61] width 433 height 46
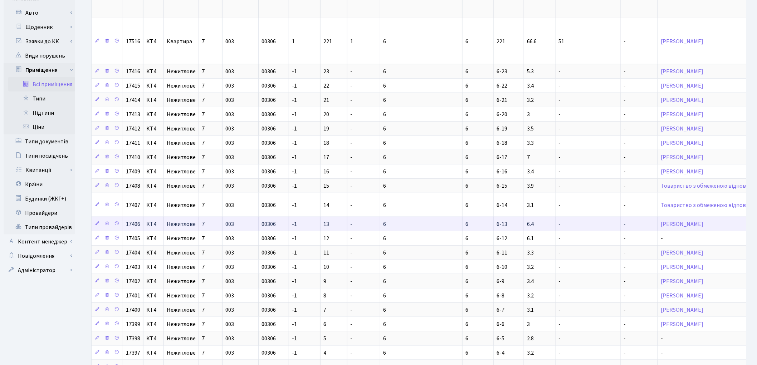
scroll to position [276, 0]
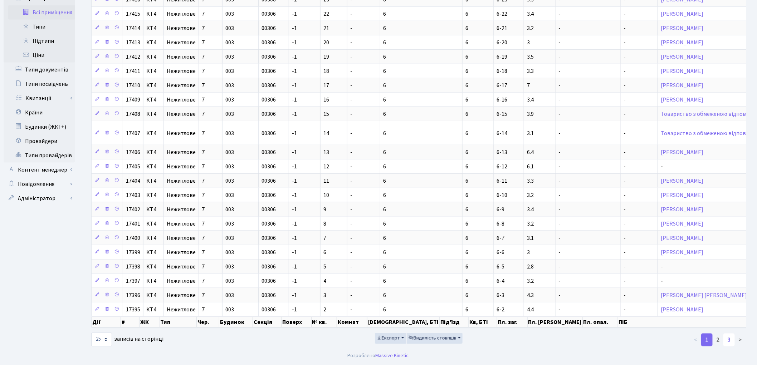
click at [728, 338] on link "3" at bounding box center [728, 340] width 11 height 13
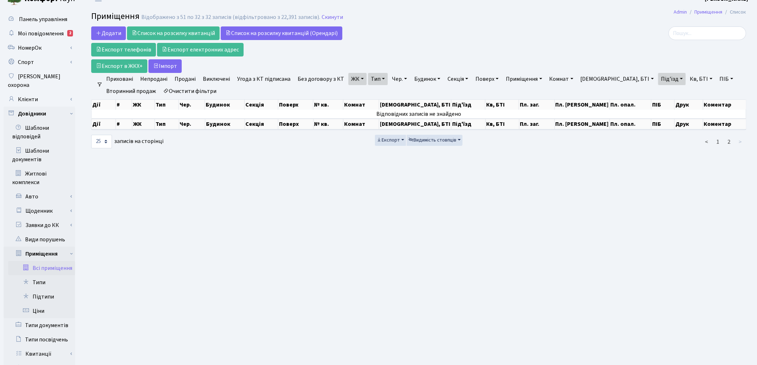
scroll to position [0, 0]
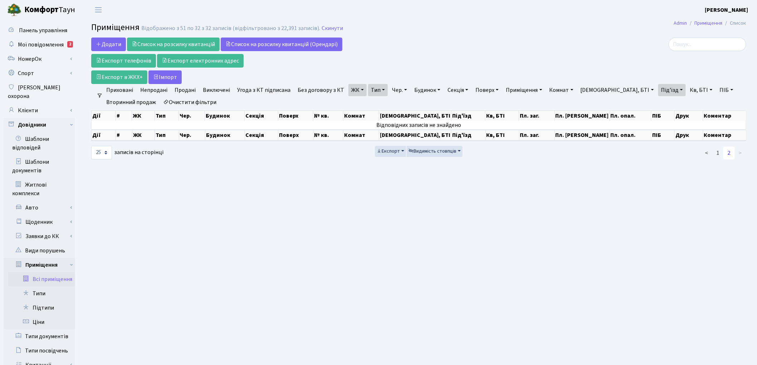
click at [729, 151] on link "2" at bounding box center [728, 153] width 11 height 13
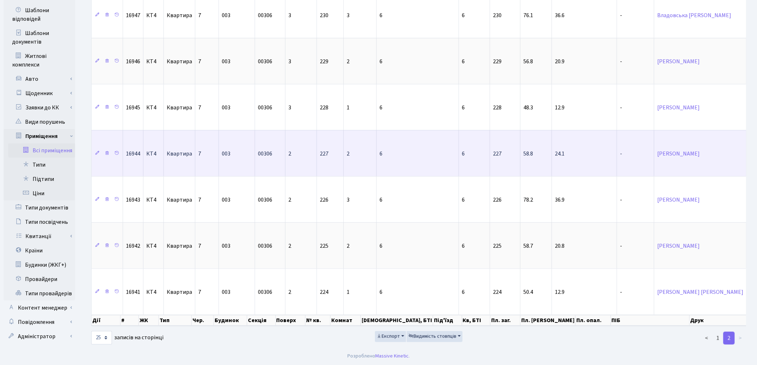
scroll to position [135, 0]
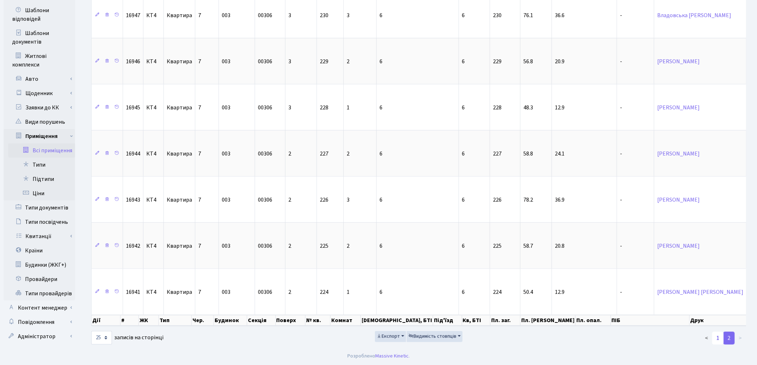
click at [719, 340] on link "1" at bounding box center [717, 338] width 11 height 13
click at [718, 340] on link "1" at bounding box center [717, 338] width 11 height 13
click at [720, 343] on link "1" at bounding box center [717, 338] width 11 height 13
click at [719, 340] on link "1" at bounding box center [717, 338] width 11 height 13
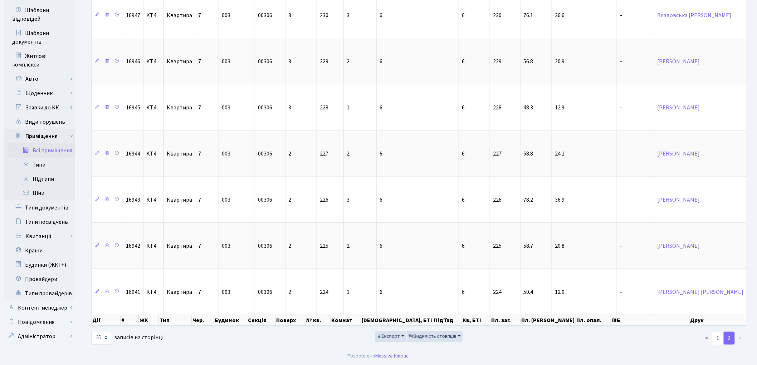
click at [719, 340] on link "1" at bounding box center [717, 338] width 11 height 13
click at [719, 338] on link "1" at bounding box center [717, 338] width 11 height 13
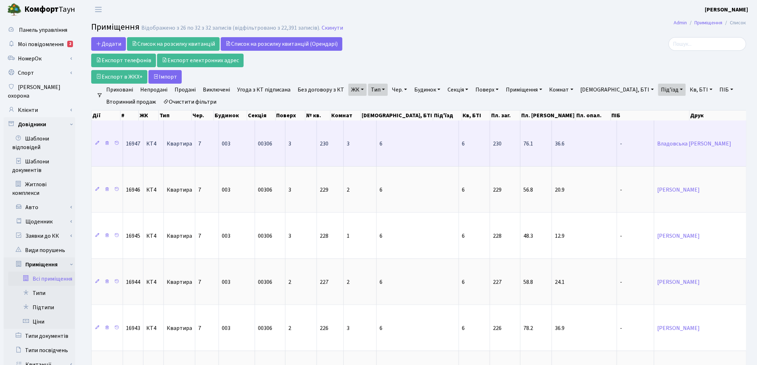
scroll to position [0, 0]
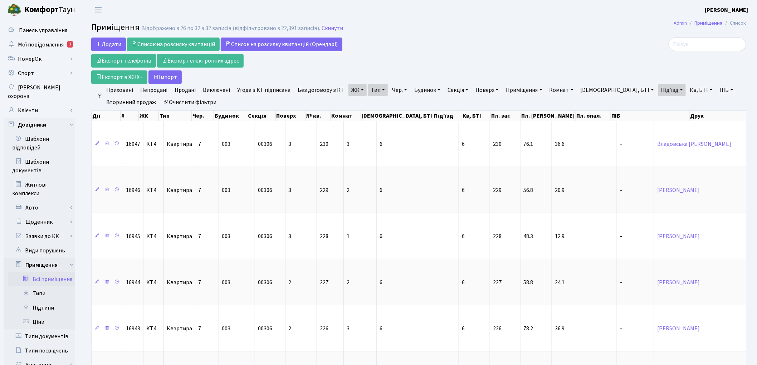
click at [687, 92] on link "Кв, БТІ" at bounding box center [701, 90] width 28 height 12
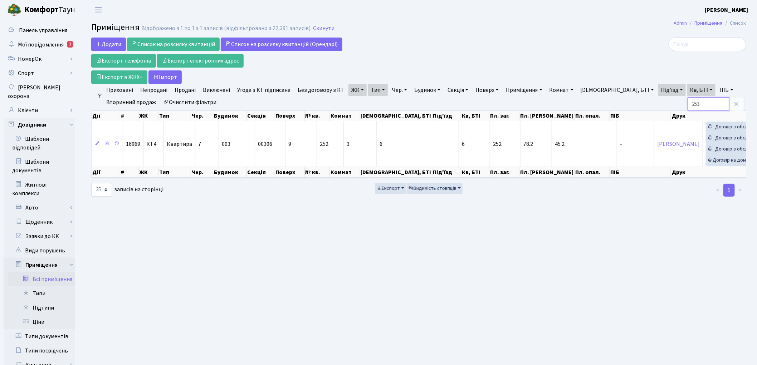
type input "253"
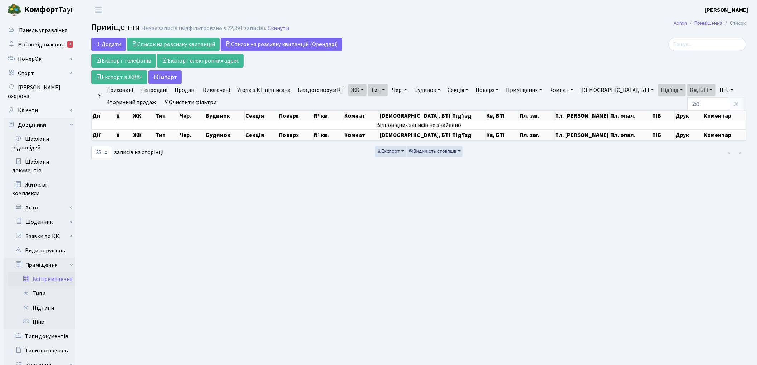
click at [186, 104] on link "Очистити фільтри" at bounding box center [189, 102] width 59 height 12
select select
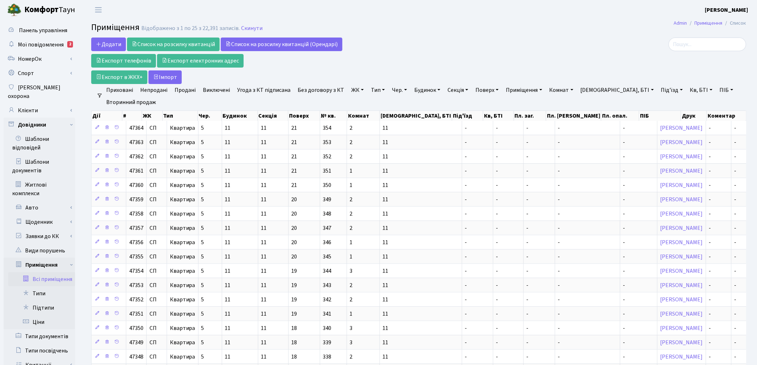
click at [348, 91] on link "ЖК" at bounding box center [357, 90] width 18 height 12
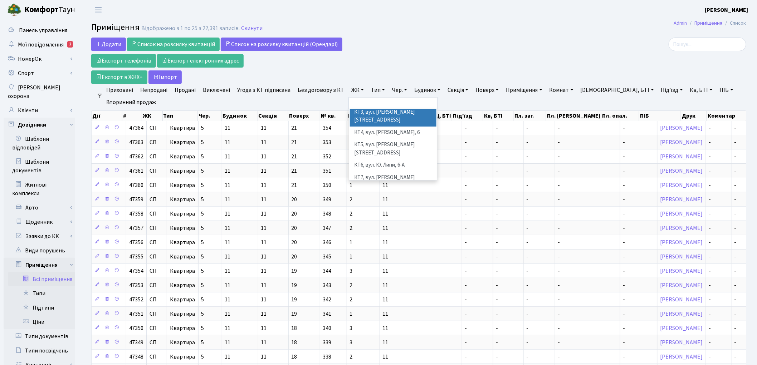
scroll to position [79, 0]
click at [381, 119] on li "КТ6, вул. Ю. Липи, 6-А" at bounding box center [393, 125] width 87 height 13
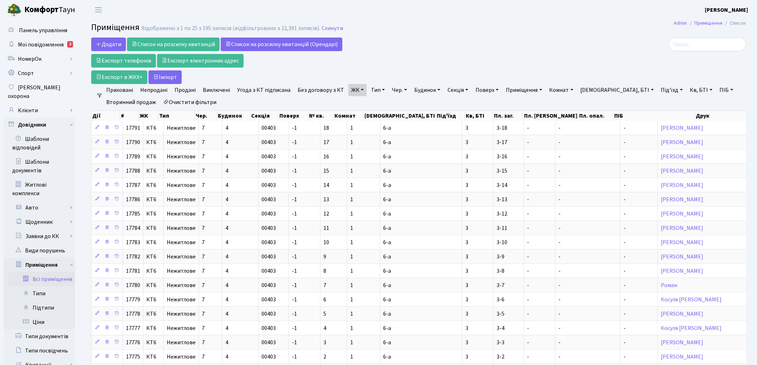
click at [658, 92] on link "Під'їзд" at bounding box center [672, 90] width 28 height 12
type input "1"
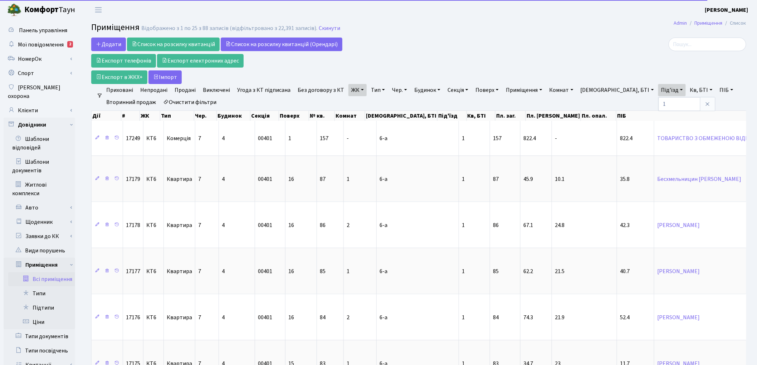
click at [375, 91] on link "Тип" at bounding box center [378, 90] width 20 height 12
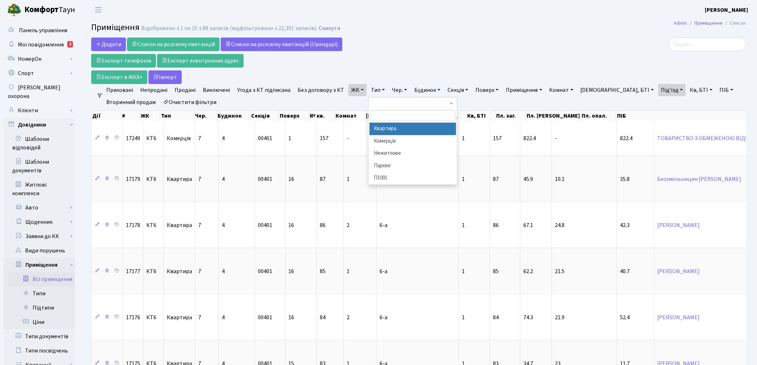
click at [384, 128] on li "Квартира" at bounding box center [412, 129] width 87 height 13
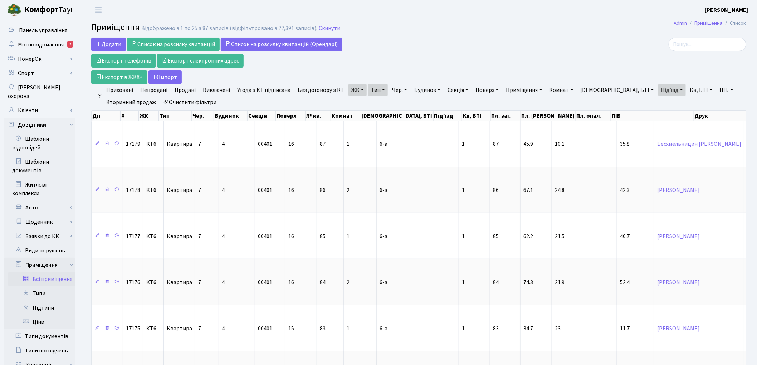
click at [709, 83] on div at bounding box center [641, 61] width 222 height 46
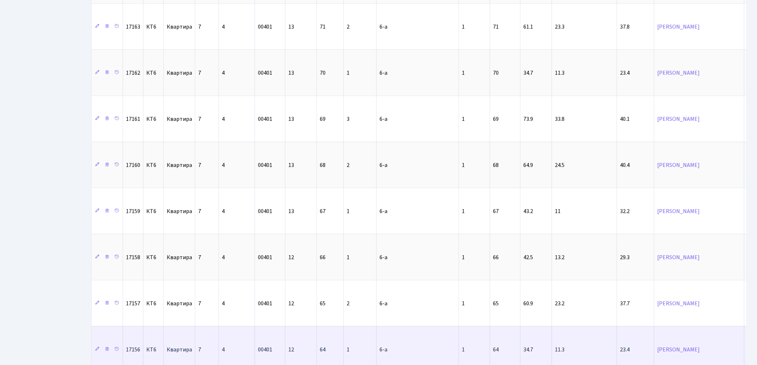
scroll to position [971, 0]
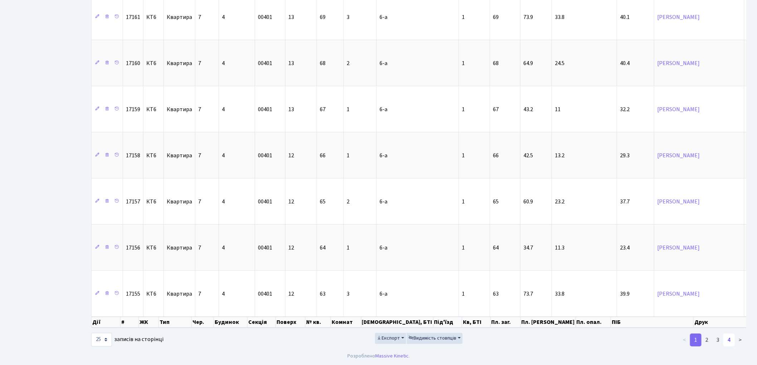
click at [729, 339] on link "4" at bounding box center [728, 340] width 11 height 13
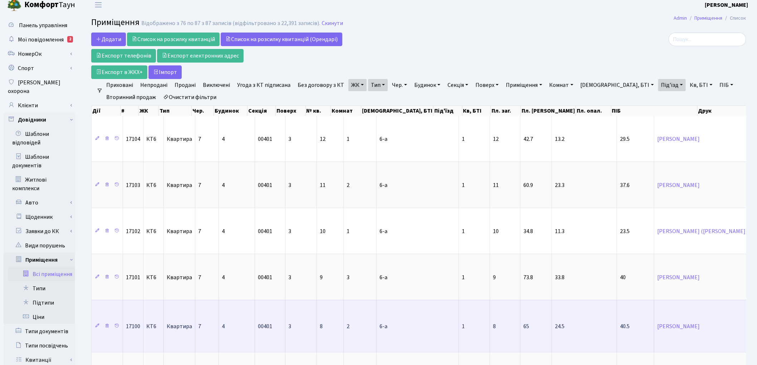
scroll to position [0, 0]
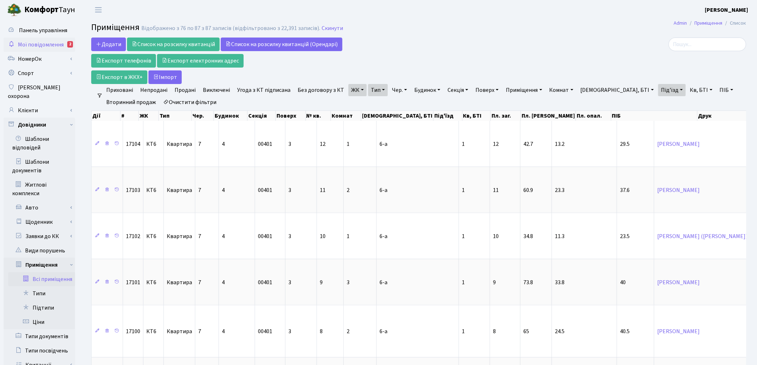
click at [41, 45] on span "Мої повідомлення" at bounding box center [41, 45] width 46 height 8
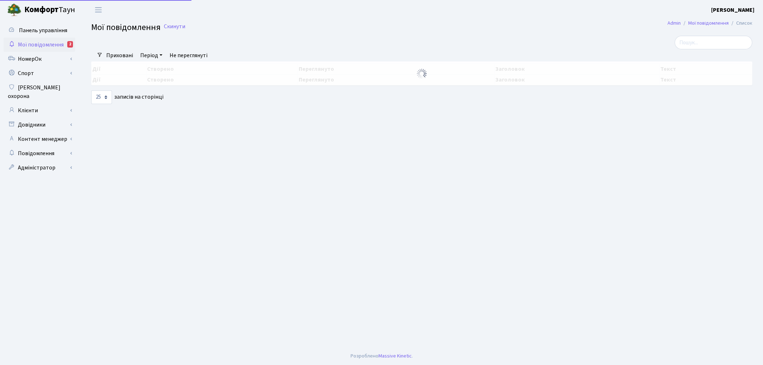
select select "25"
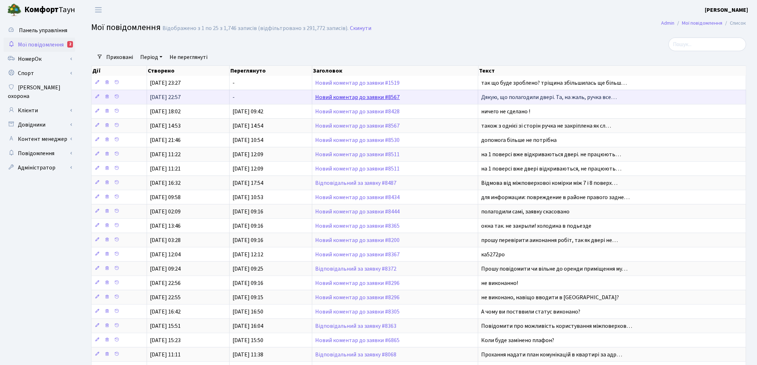
click at [386, 97] on link "Новий коментар до заявки #8567" at bounding box center [357, 97] width 85 height 8
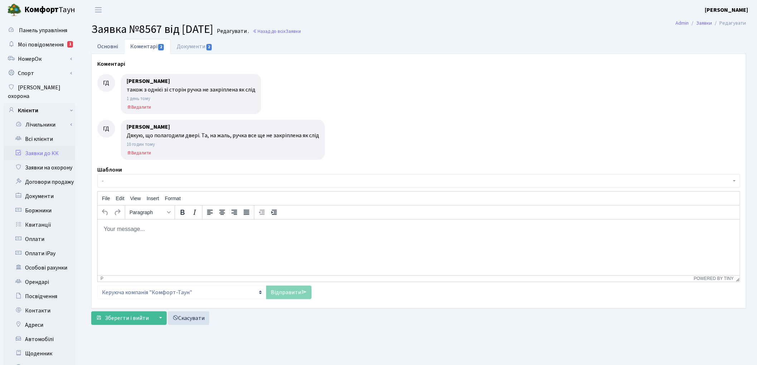
click at [100, 48] on link "Основні" at bounding box center [107, 46] width 33 height 15
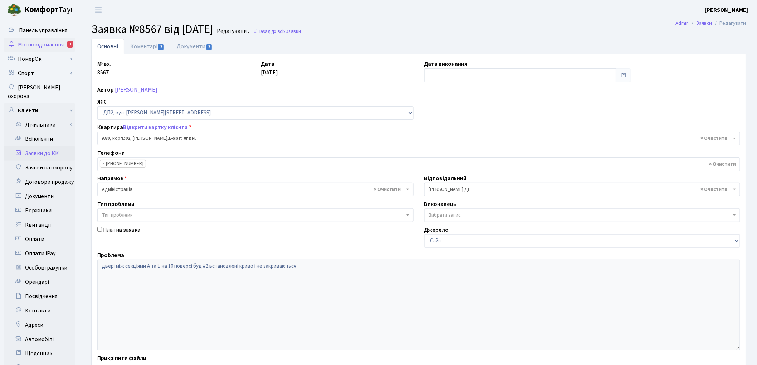
click at [27, 46] on span "Мої повідомлення" at bounding box center [41, 45] width 46 height 8
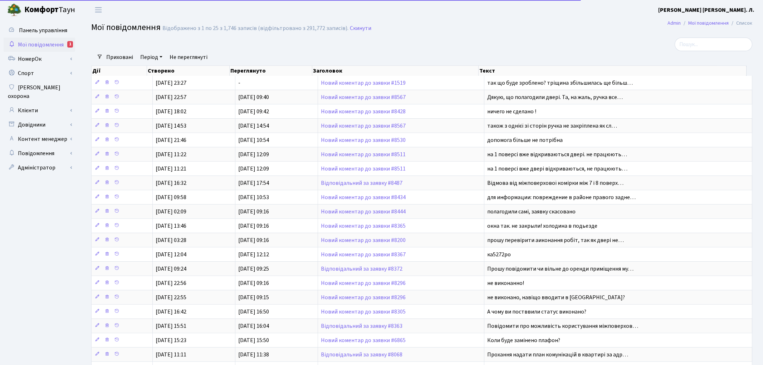
select select "25"
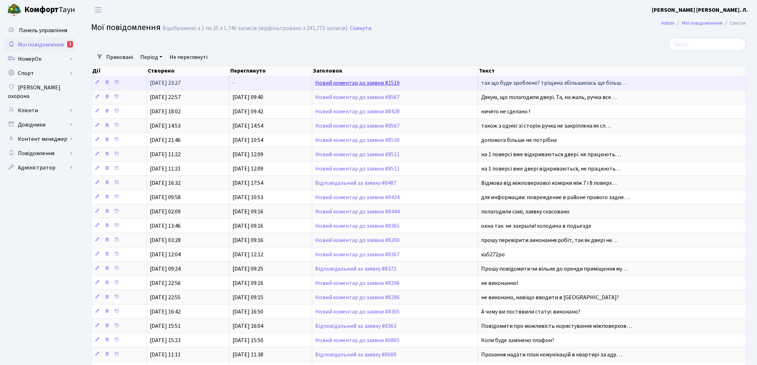
click at [369, 80] on link "Новий коментар до заявки #1519" at bounding box center [357, 83] width 85 height 8
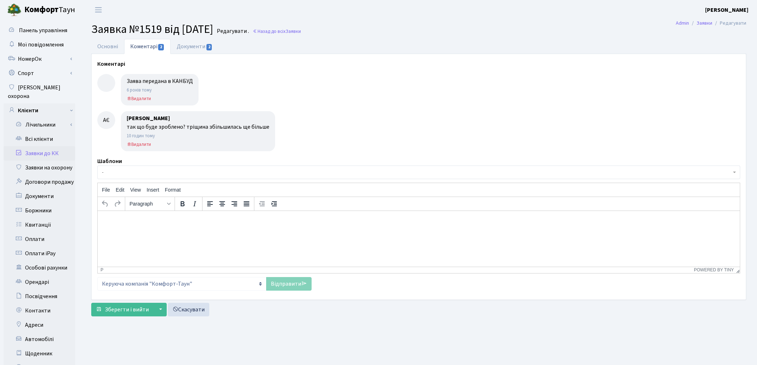
select select "15575"
click at [106, 45] on link "Основні" at bounding box center [107, 46] width 33 height 15
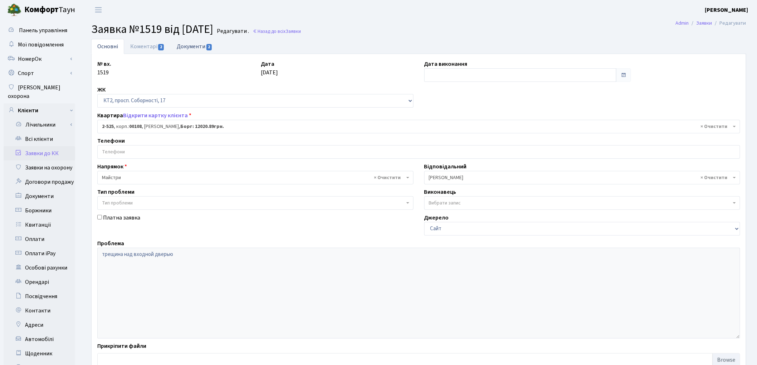
click at [183, 50] on link "Документи 2" at bounding box center [195, 46] width 48 height 15
select select "25"
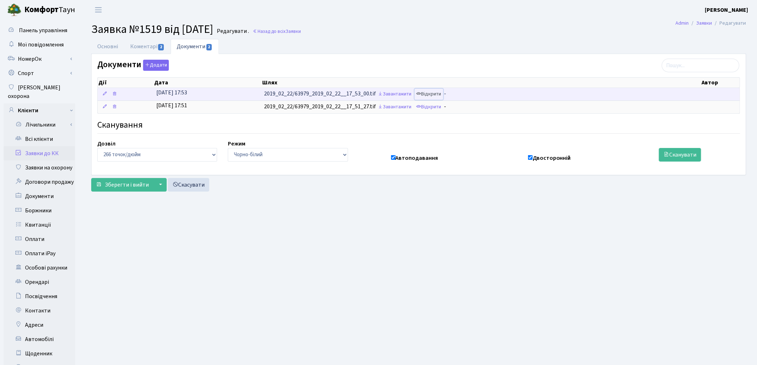
click at [438, 98] on link "Відкрити" at bounding box center [428, 94] width 29 height 11
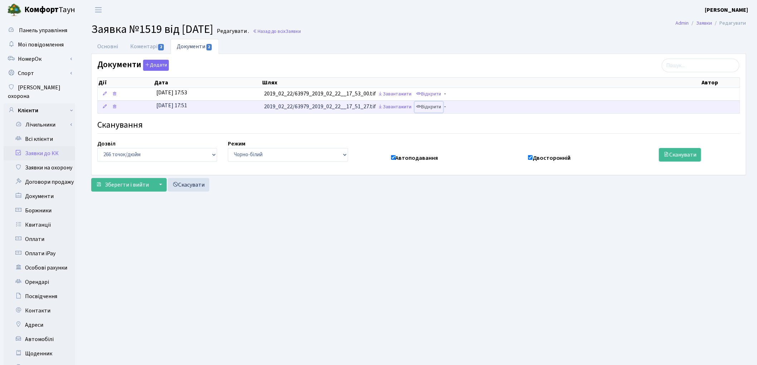
click at [434, 109] on link "Відкрити" at bounding box center [428, 107] width 29 height 11
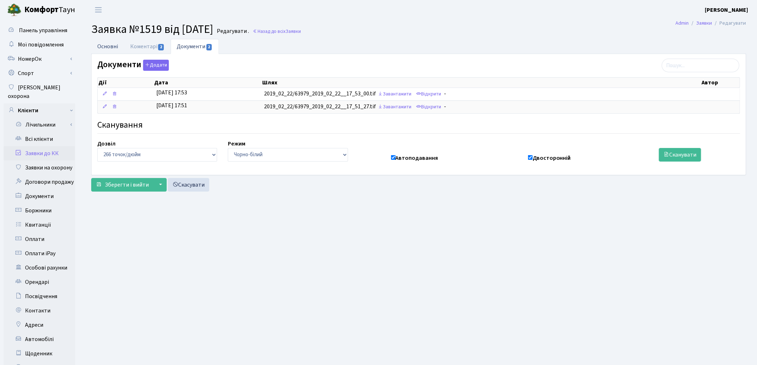
click at [109, 50] on link "Основні" at bounding box center [107, 46] width 33 height 15
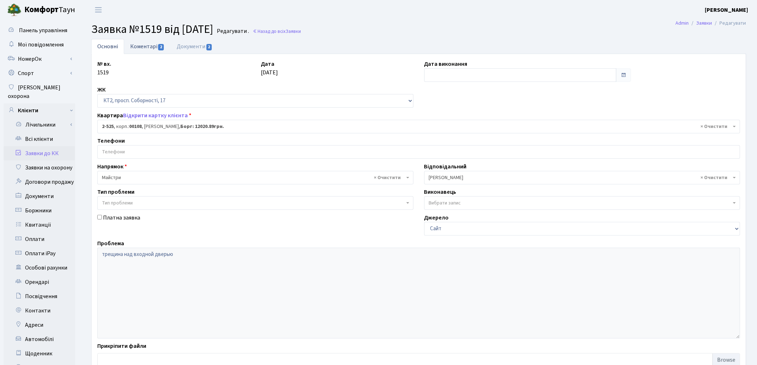
click at [154, 45] on link "Коментарі 2" at bounding box center [147, 46] width 46 height 15
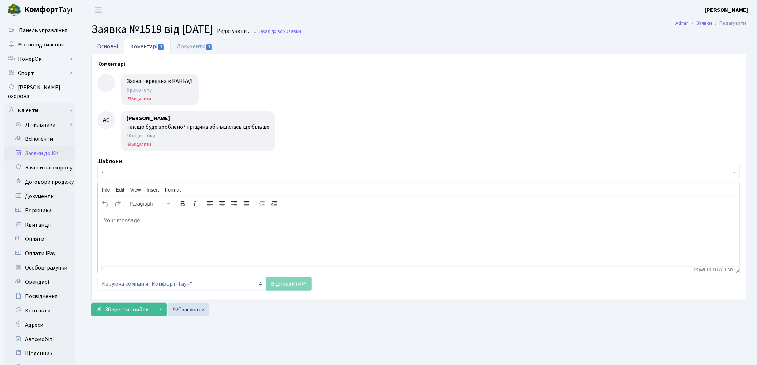
click at [118, 47] on link "Основні" at bounding box center [107, 46] width 33 height 15
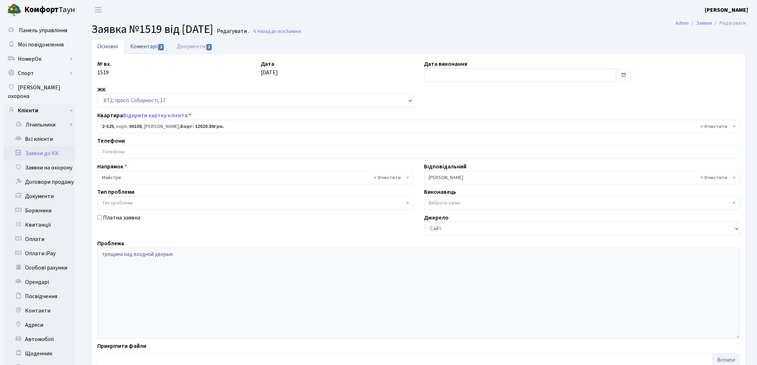
click at [144, 45] on link "Коментарі 2" at bounding box center [147, 46] width 46 height 15
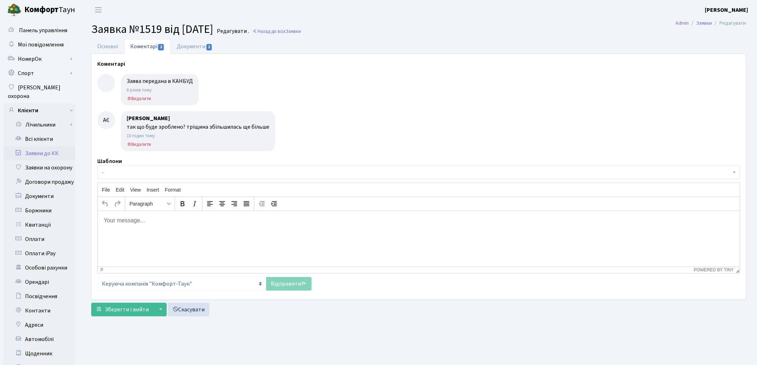
click at [135, 224] on body "Rich Text Area. Press ALT-0 for help." at bounding box center [418, 220] width 630 height 8
click at [247, 222] on p "Добрий день. Мав усунити забудовник. Наразі створітьнову заявку" at bounding box center [418, 220] width 630 height 8
click at [290, 220] on p "Добрий день. Мав усунити забудовник. Наразі створіть нову заявку" at bounding box center [418, 220] width 630 height 8
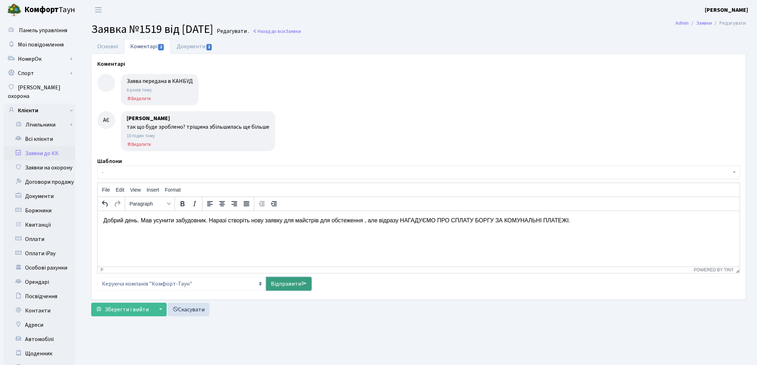
click at [280, 280] on link "Відправити" at bounding box center [288, 284] width 45 height 14
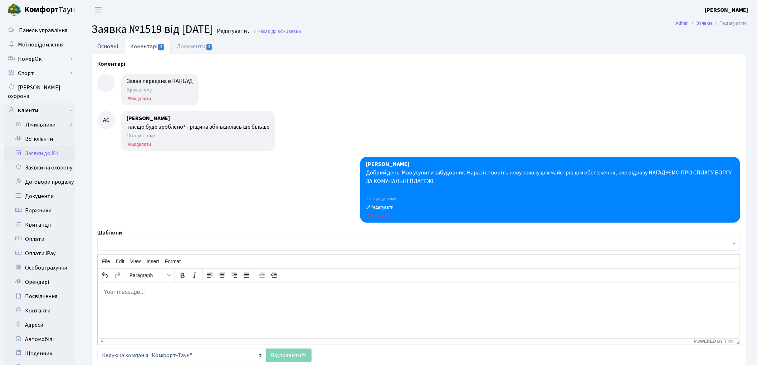
click at [108, 48] on link "Основні" at bounding box center [107, 46] width 33 height 15
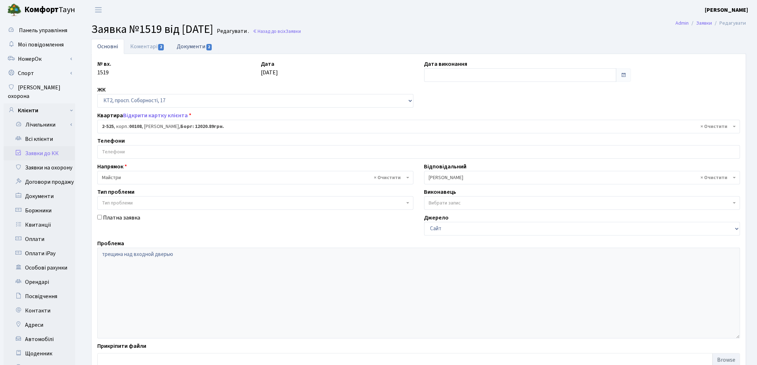
click at [193, 47] on link "Документи 2" at bounding box center [195, 46] width 48 height 15
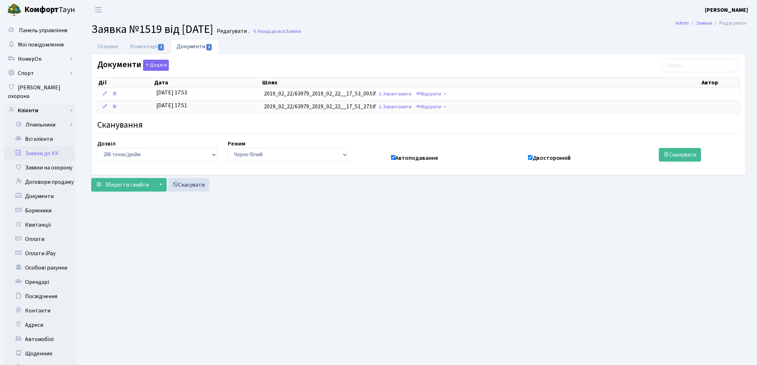
click at [48, 146] on link "Заявки до КК" at bounding box center [40, 153] width 72 height 14
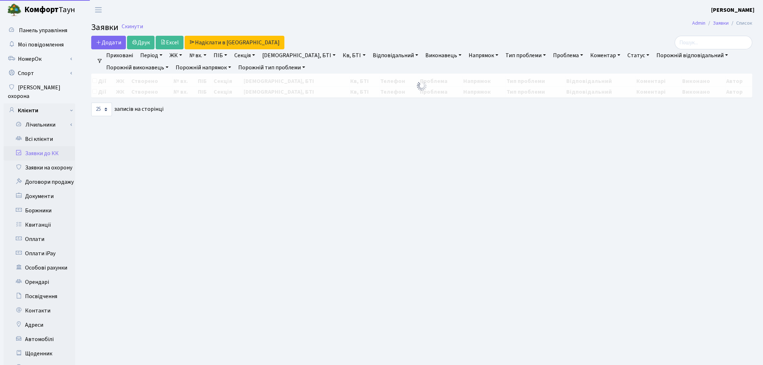
select select "25"
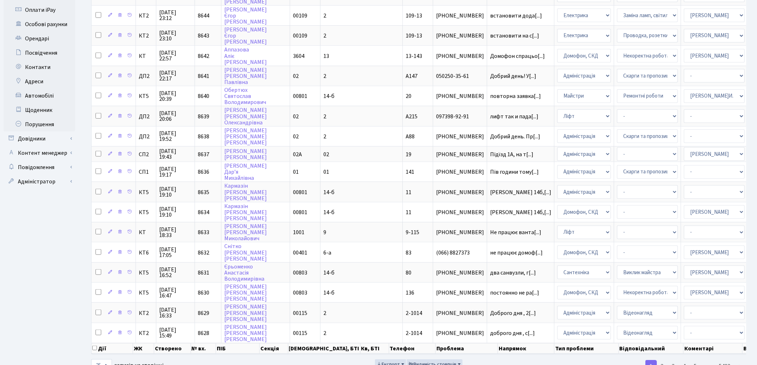
scroll to position [257, 0]
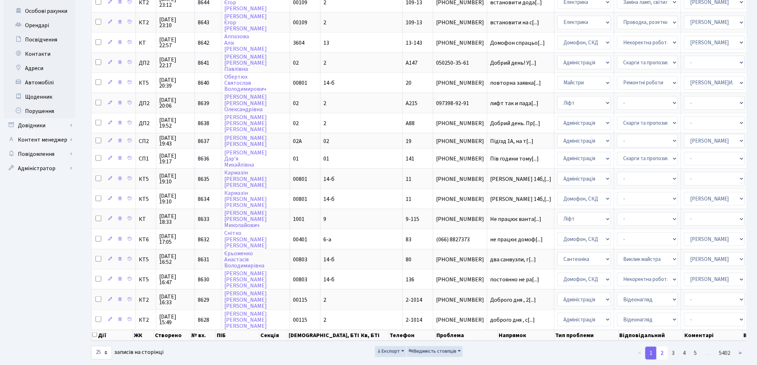
click at [660, 347] on link "2" at bounding box center [661, 353] width 11 height 13
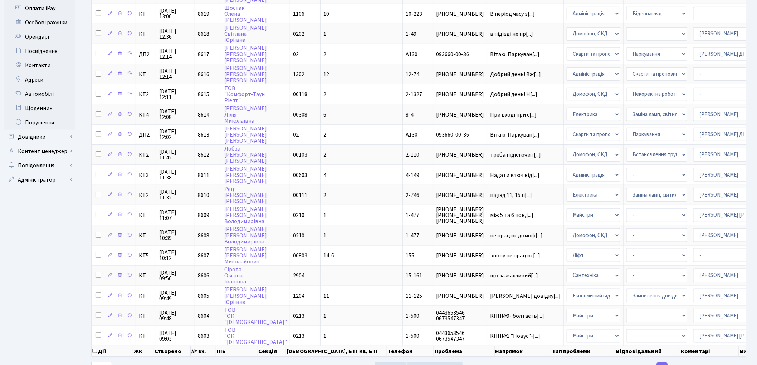
scroll to position [261, 0]
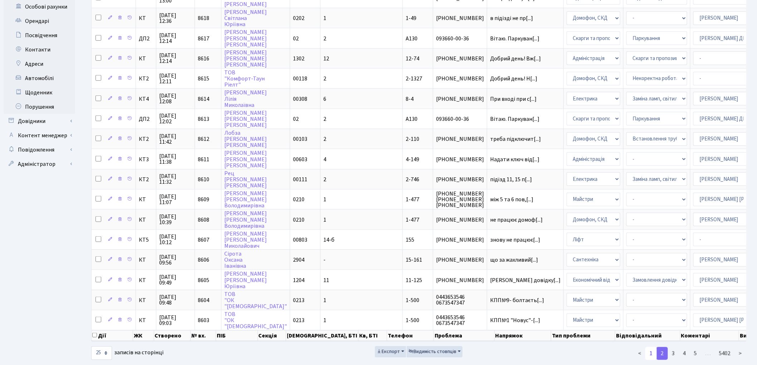
click at [650, 347] on link "1" at bounding box center [650, 353] width 11 height 13
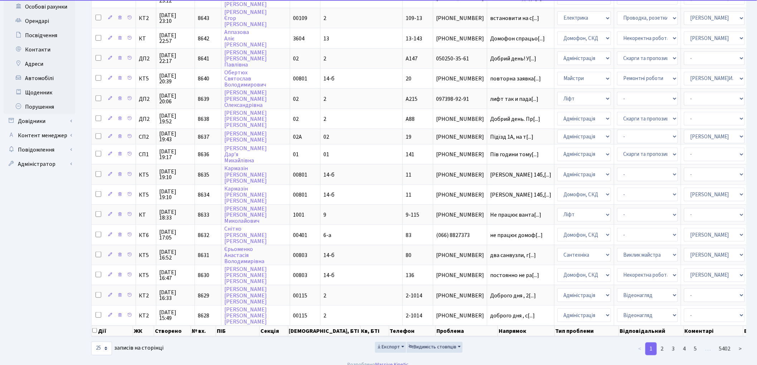
scroll to position [257, 0]
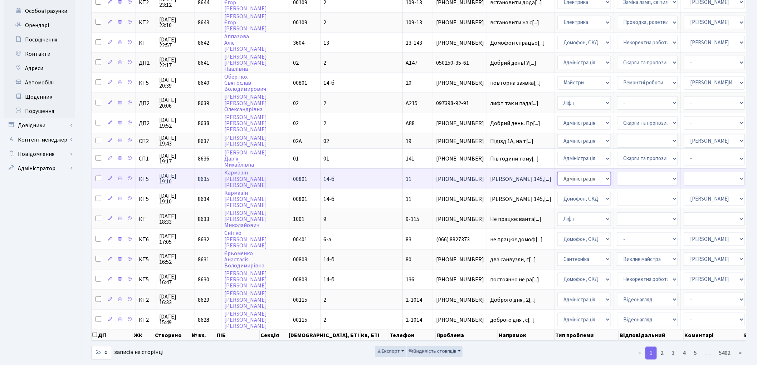
click at [557, 172] on select "- Адміністрація Домофон, СКД Ліфт Майстри Сантехніка Економічний відділ Електри…" at bounding box center [584, 179] width 54 height 14
select select "4"
click at [684, 172] on select "- Адміністратор ЖК ДП Адміністратор ЖК КТ Адміністратор ЖК СП Вижул В. В. Горді…" at bounding box center [714, 179] width 61 height 14
select select "22"
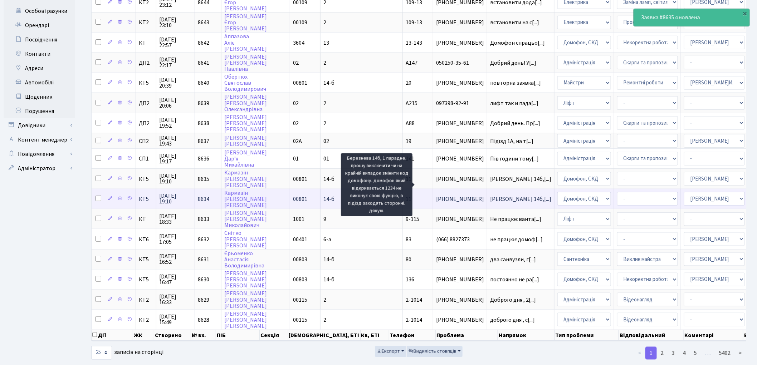
click at [490, 195] on span "Березнева 14б,[...]" at bounding box center [520, 199] width 61 height 8
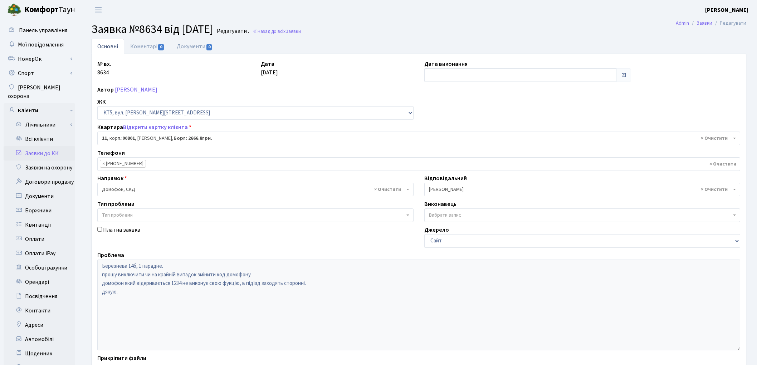
select select "17541"
click at [140, 46] on link "Коментарі 0" at bounding box center [147, 46] width 46 height 15
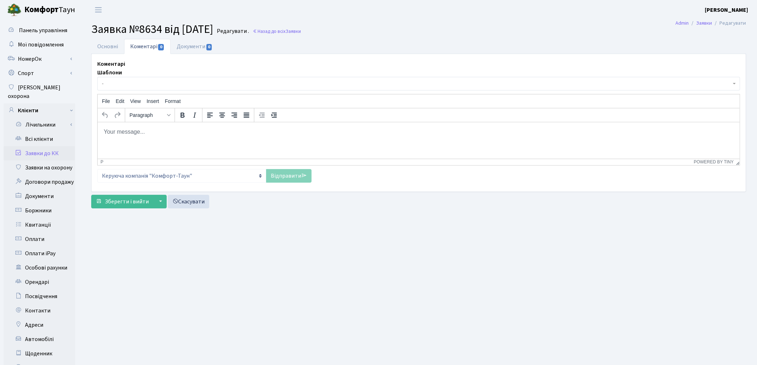
click at [151, 137] on html at bounding box center [418, 131] width 642 height 19
click at [277, 177] on link "Відправити" at bounding box center [288, 176] width 45 height 14
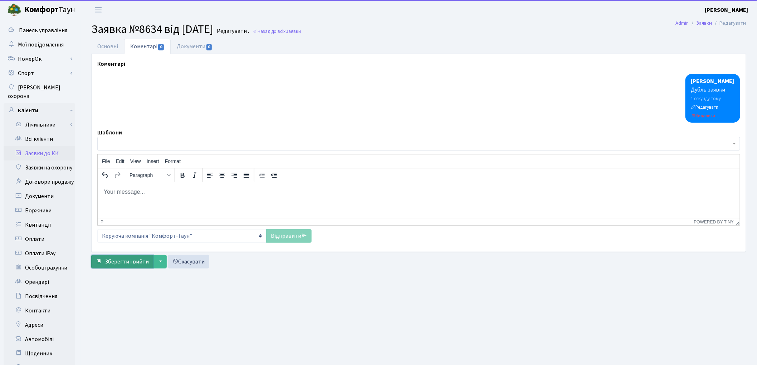
click at [113, 261] on span "Зберегти і вийти" at bounding box center [127, 262] width 44 height 8
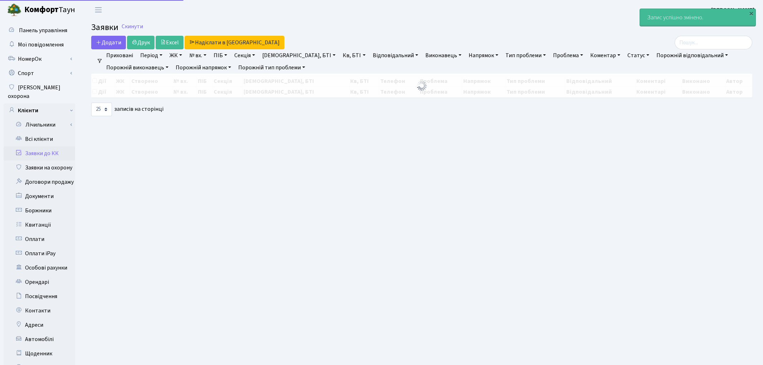
select select "25"
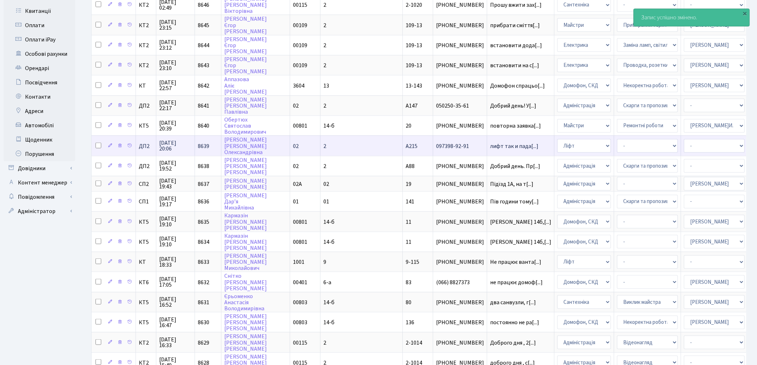
scroll to position [238, 0]
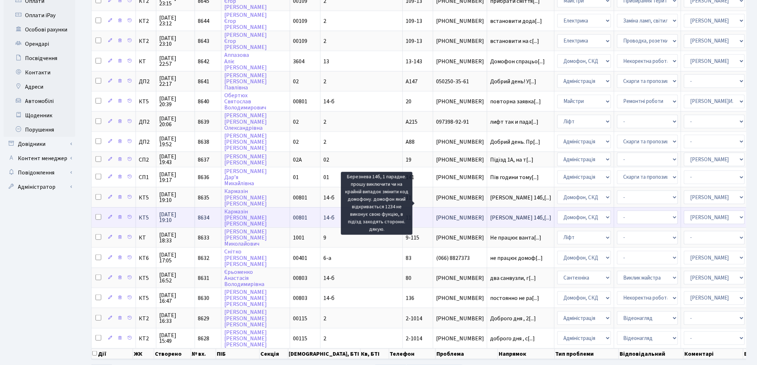
click at [490, 214] on span "[PERSON_NAME] 14б,[...]" at bounding box center [520, 218] width 61 height 8
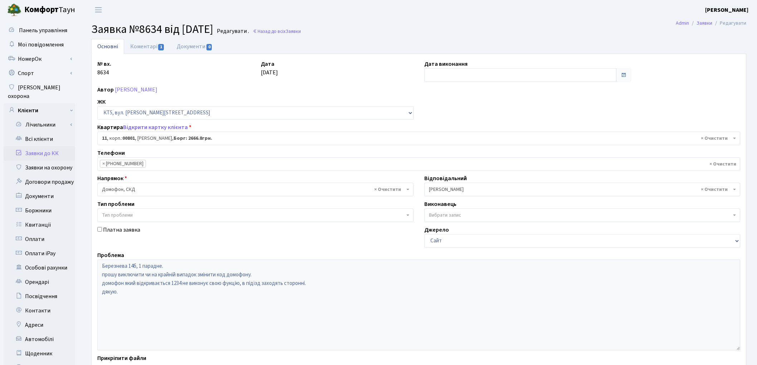
select select "17541"
click at [465, 74] on input "text" at bounding box center [520, 75] width 192 height 14
click at [473, 115] on td "3" at bounding box center [474, 111] width 11 height 11
type input "[DATE]"
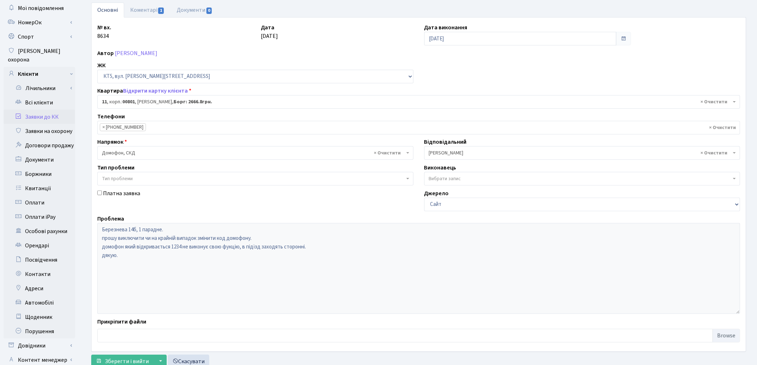
scroll to position [80, 0]
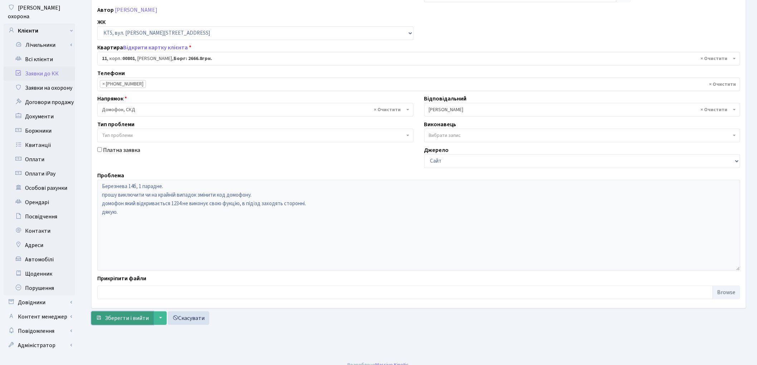
click at [130, 321] on span "Зберегти і вийти" at bounding box center [127, 318] width 44 height 8
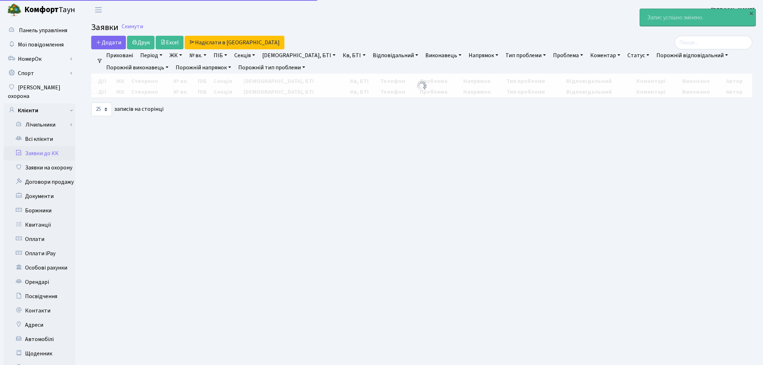
select select "25"
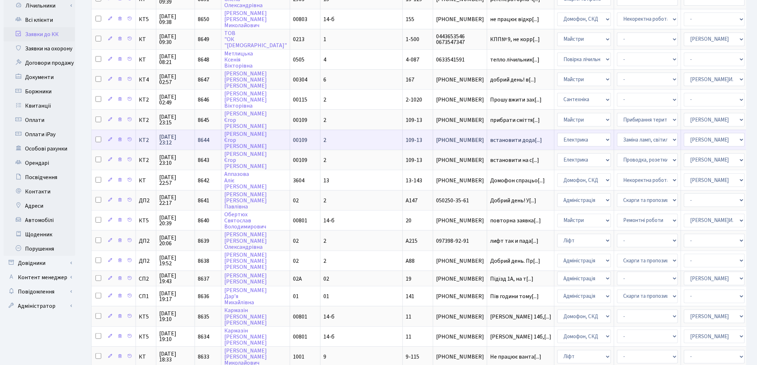
scroll to position [79, 0]
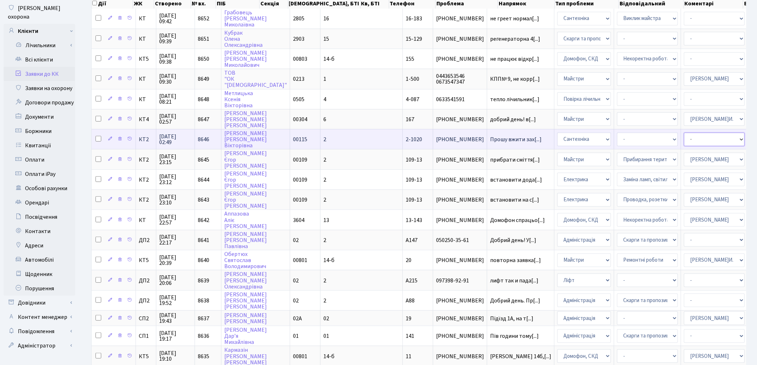
click at [684, 136] on select "- Адміністратор ЖК ДП Адміністратор ЖК КТ Адміністратор ЖК СП Вижул В. В. Горді…" at bounding box center [714, 140] width 61 height 14
select select "67"
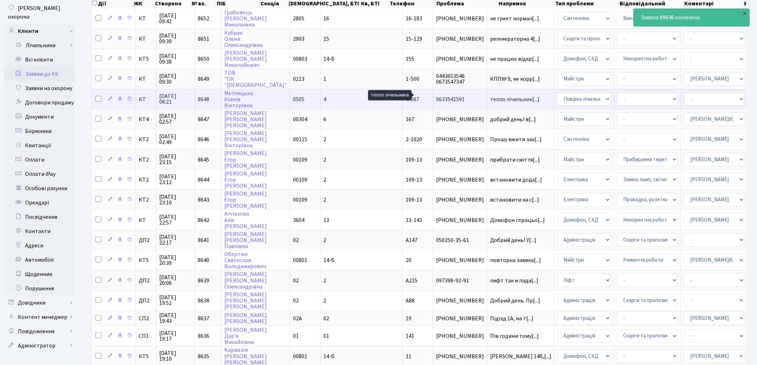
click at [490, 95] on span "тепло лічильник[...]" at bounding box center [514, 99] width 49 height 8
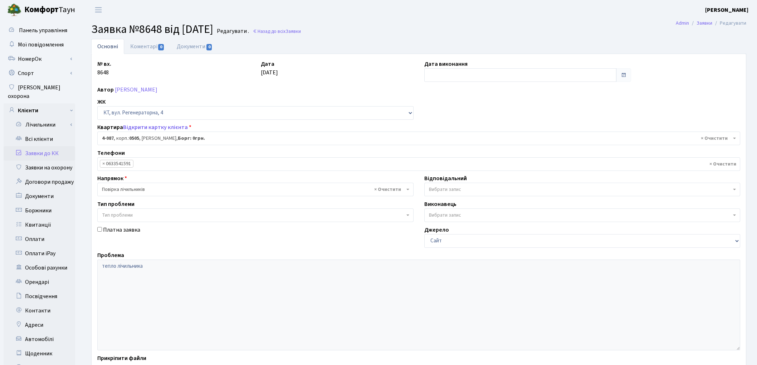
select select "1171"
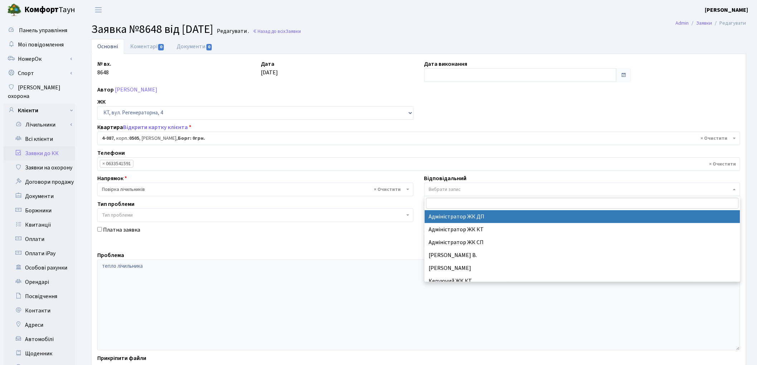
click at [464, 188] on span "Вибрати запис" at bounding box center [580, 189] width 303 height 7
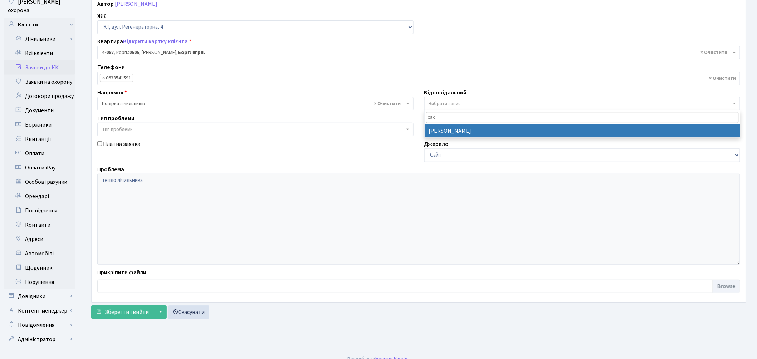
type input "сах"
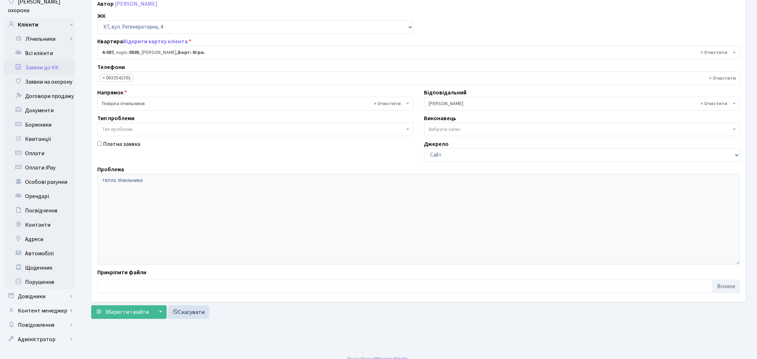
select select "111"
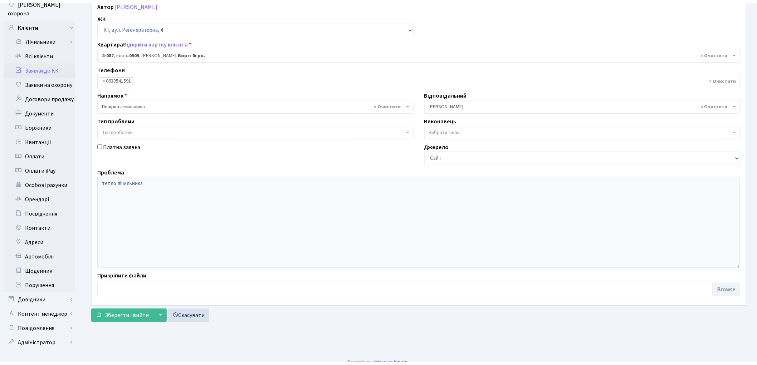
scroll to position [80, 0]
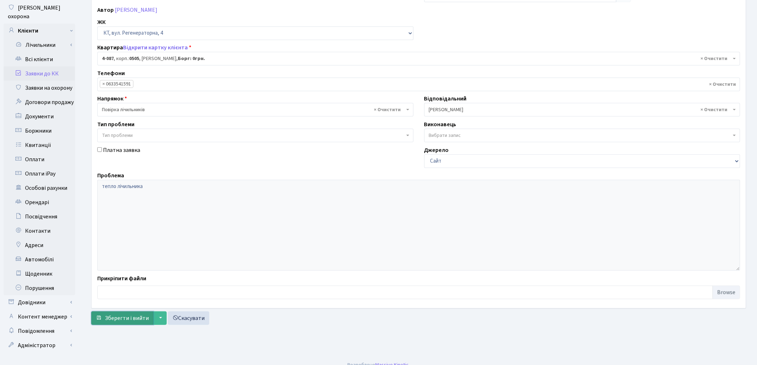
click at [135, 322] on span "Зберегти і вийти" at bounding box center [127, 318] width 44 height 8
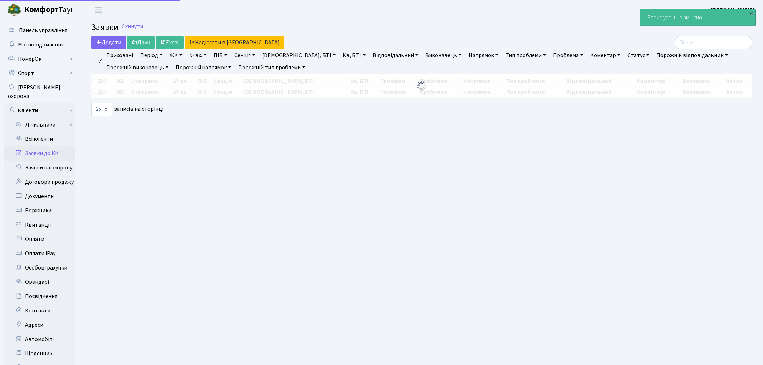
select select "25"
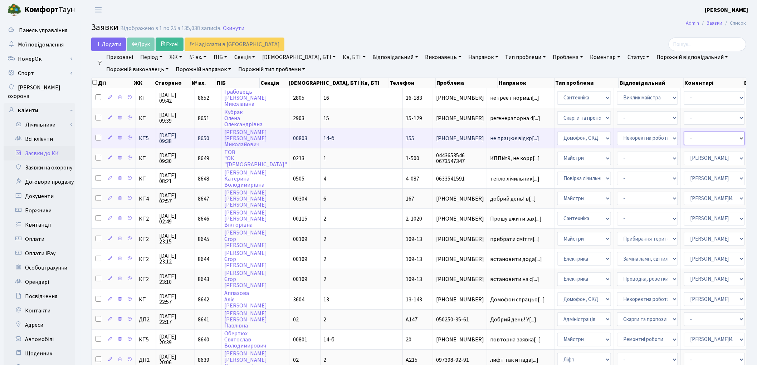
click at [684, 135] on select "- Адміністратор ЖК ДП Адміністратор ЖК КТ Адміністратор ЖК СП [PERSON_NAME] [PE…" at bounding box center [714, 139] width 61 height 14
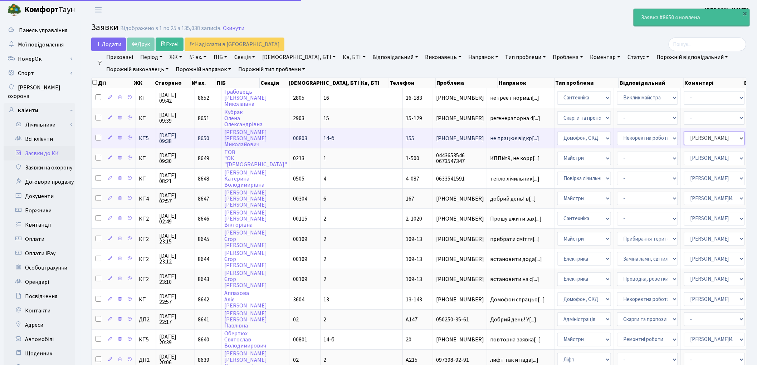
click at [684, 135] on select "- Адміністратор ЖК ДП Адміністратор ЖК КТ Адміністратор ЖК СП [PERSON_NAME] [PE…" at bounding box center [714, 139] width 61 height 14
select select "22"
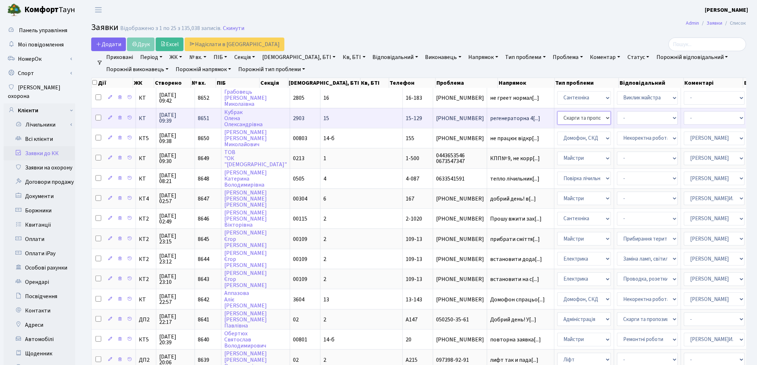
click at [557, 120] on select "- Адміністрація Домофон, СКД Ліфт Майстри Сантехніка Економічний відділ Електри…" at bounding box center [584, 118] width 54 height 14
select select "1"
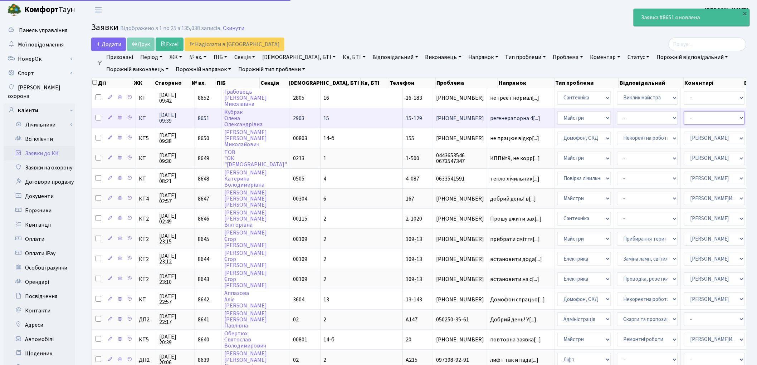
click at [684, 113] on select "- Адміністратор ЖК ДП Адміністратор ЖК КТ Адміністратор ЖК СП Вижул В. В. Горді…" at bounding box center [714, 118] width 61 height 14
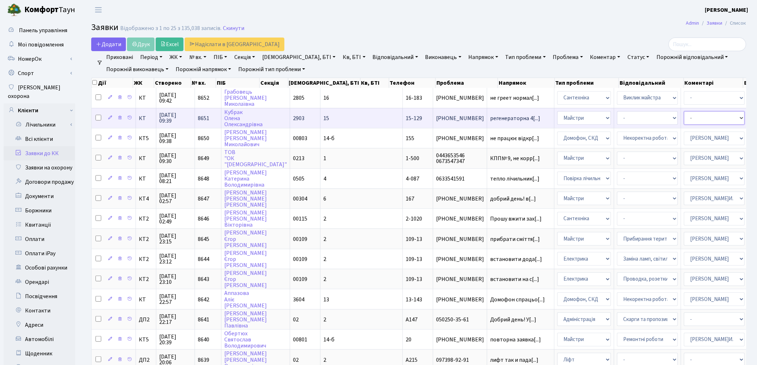
select select "18"
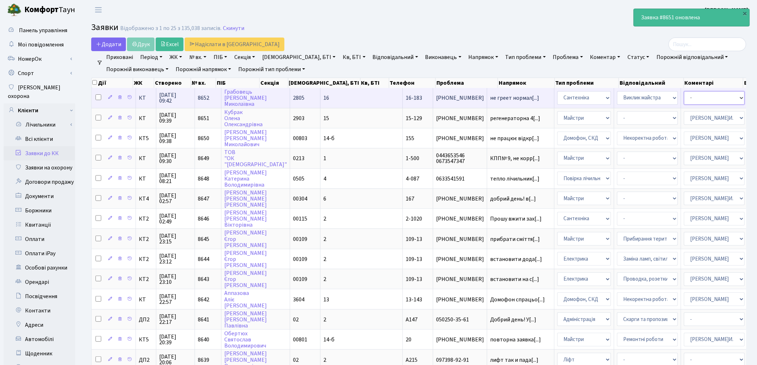
click at [684, 99] on select "- Адміністратор ЖК ДП Адміністратор ЖК КТ Адміністратор ЖК СП Вижул В. В. Горді…" at bounding box center [714, 98] width 61 height 14
select select "67"
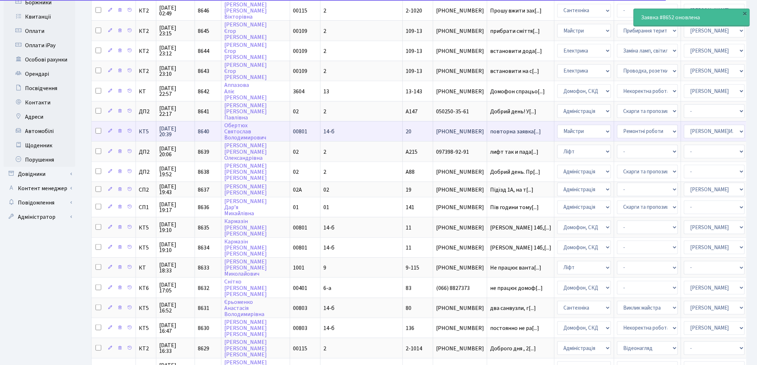
scroll to position [238, 0]
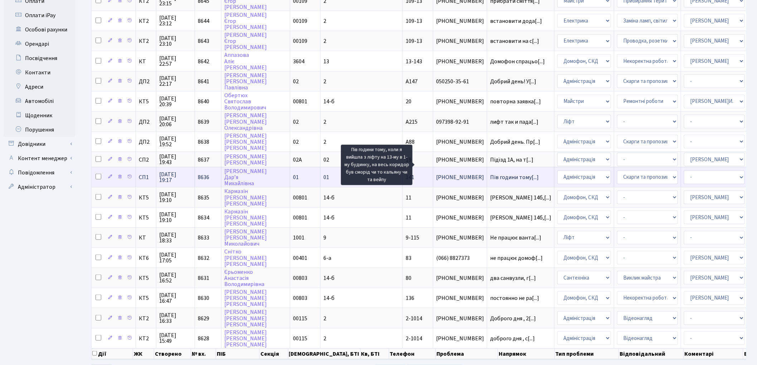
click at [490, 173] on span "Пів години тому[...]" at bounding box center [514, 177] width 49 height 8
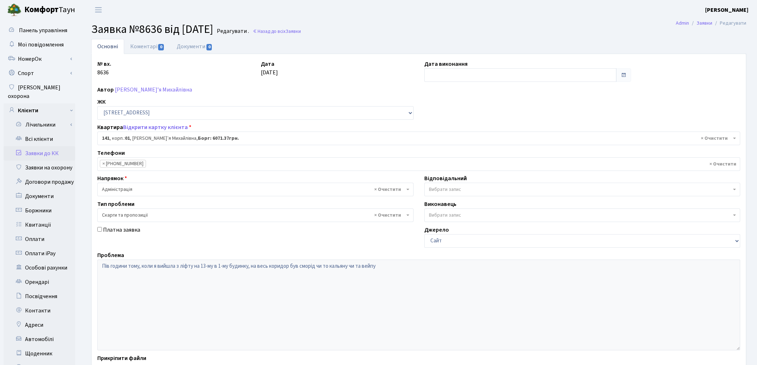
select select "20066"
select select "55"
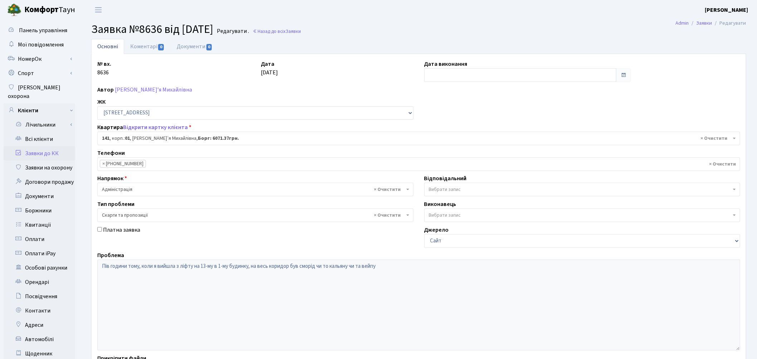
click at [461, 190] on span "Вибрати запис" at bounding box center [580, 189] width 303 height 7
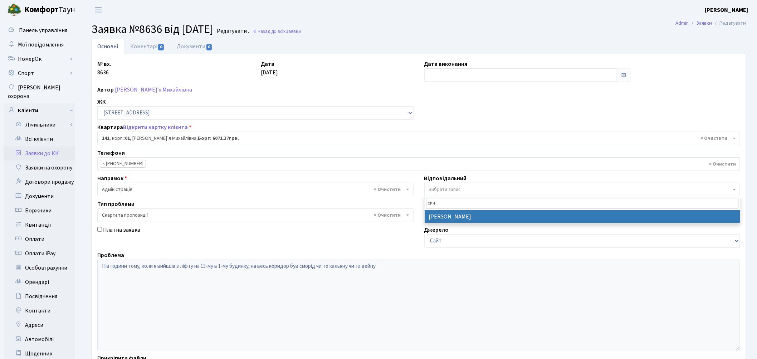
type input "син"
select select "85"
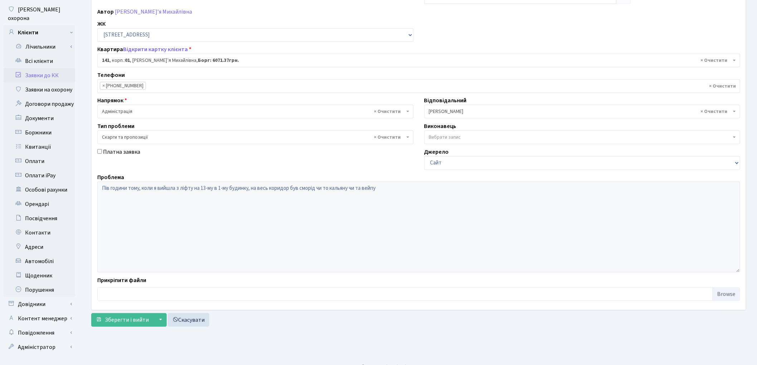
scroll to position [80, 0]
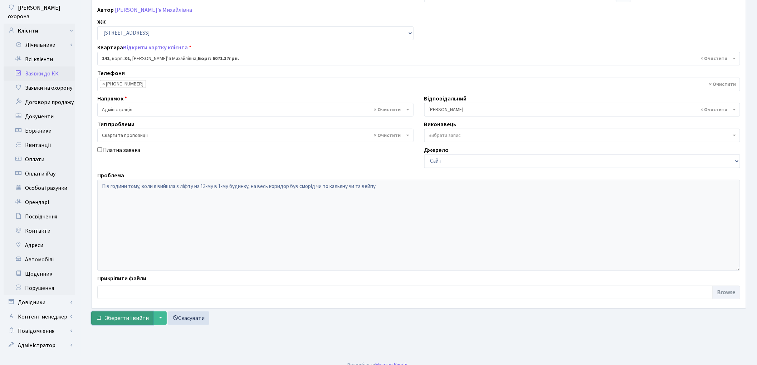
click at [135, 320] on span "Зберегти і вийти" at bounding box center [127, 318] width 44 height 8
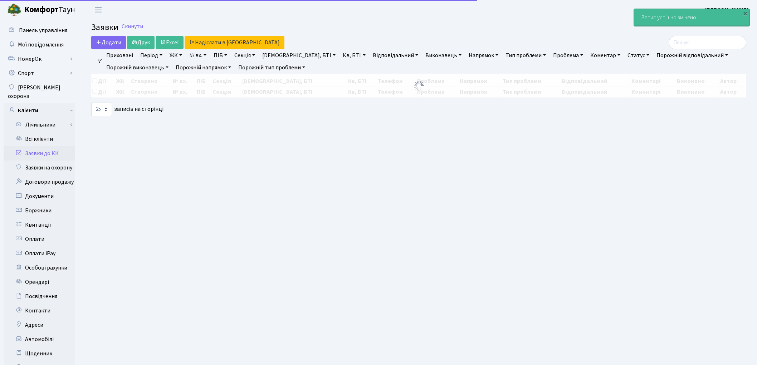
select select "25"
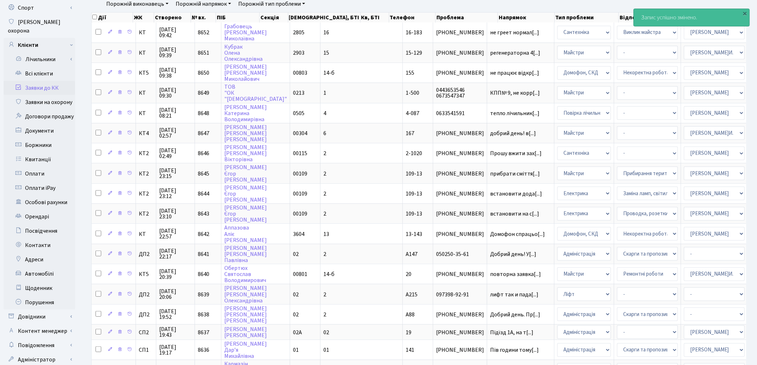
scroll to position [79, 0]
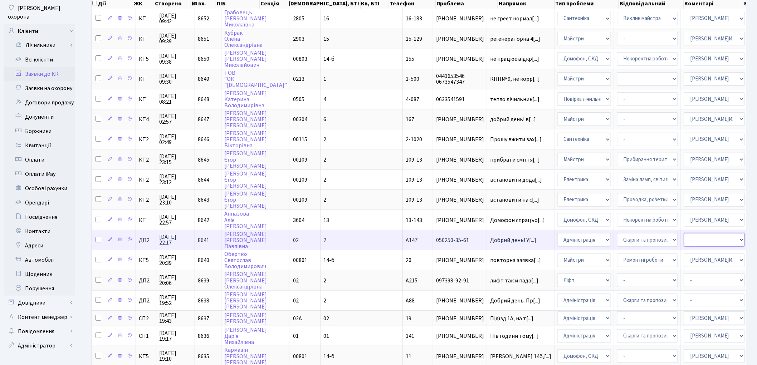
click at [684, 233] on select "- Адміністратор ЖК ДП Адміністратор ЖК КТ Адміністратор ЖК СП [PERSON_NAME] [PE…" at bounding box center [714, 240] width 61 height 14
select select "94"
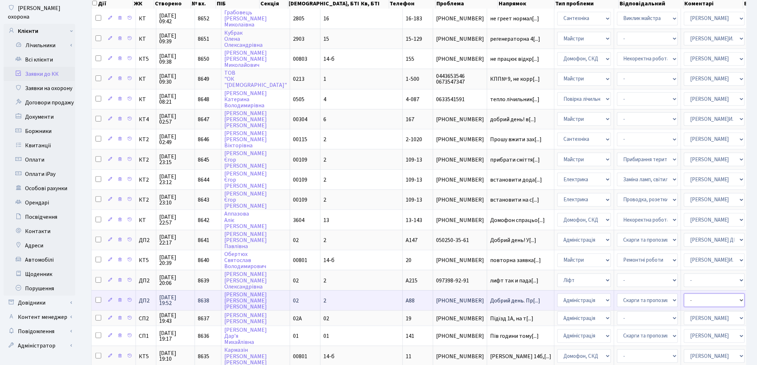
click at [684, 294] on select "- Адміністратор ЖК ДП Адміністратор ЖК КТ Адміністратор ЖК СП [PERSON_NAME] [PE…" at bounding box center [714, 301] width 61 height 14
select select "94"
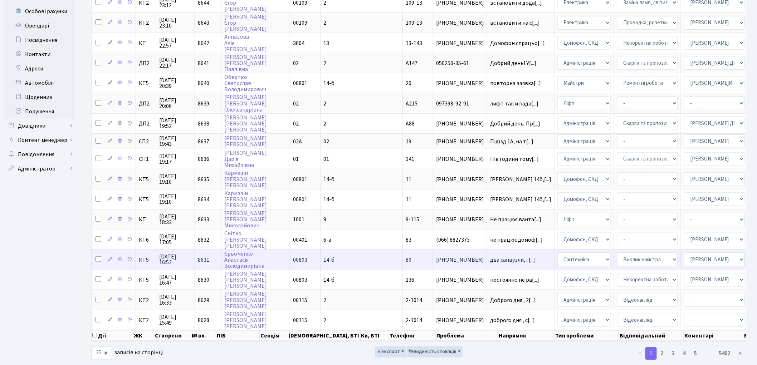
scroll to position [257, 0]
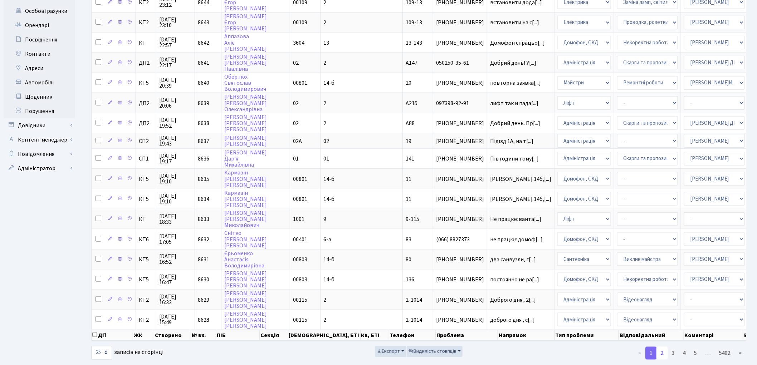
click at [662, 347] on link "2" at bounding box center [661, 353] width 11 height 13
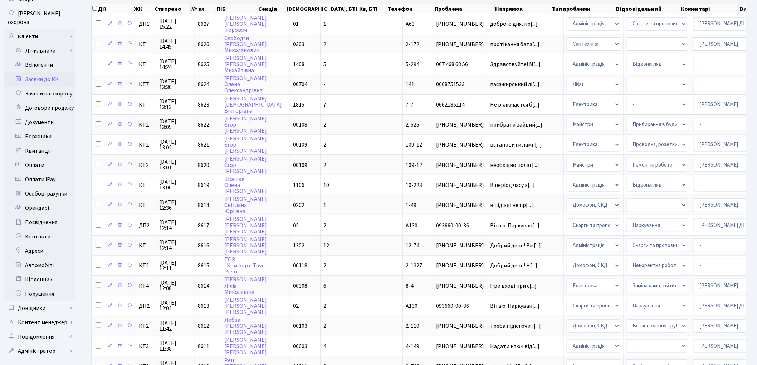
scroll to position [58, 0]
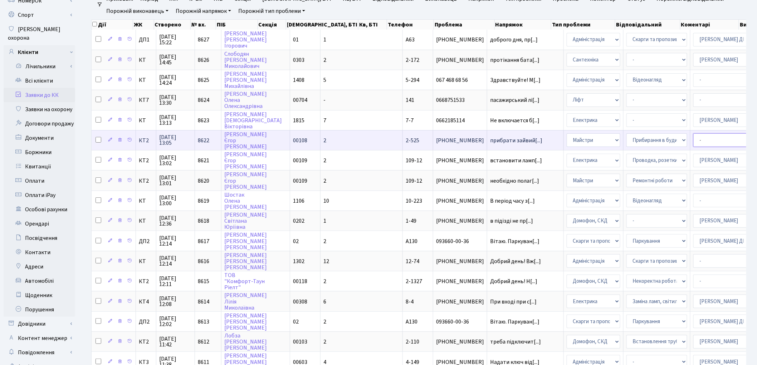
click at [693, 138] on select "- Адміністратор ЖК ДП Адміністратор ЖК КТ Адміністратор ЖК СП [PERSON_NAME] [PE…" at bounding box center [723, 140] width 61 height 14
select select "42"
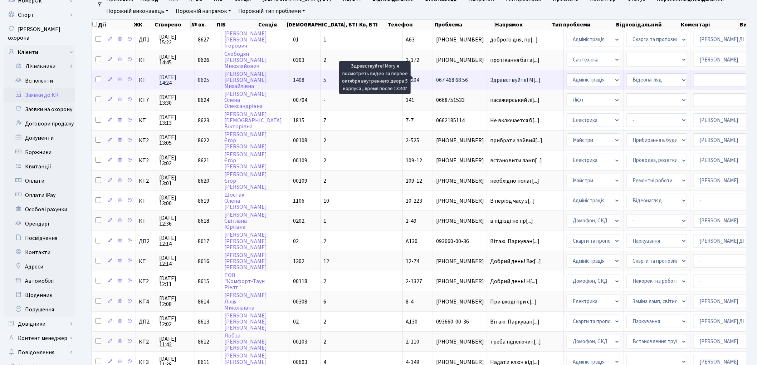
click at [490, 76] on span "Здравствуйте! М[...]" at bounding box center [515, 80] width 50 height 8
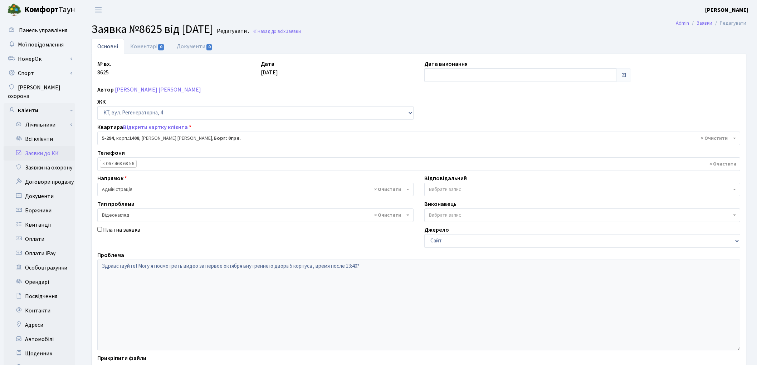
select select "2217"
select select "45"
click at [133, 46] on link "Коментарі 0" at bounding box center [147, 46] width 46 height 15
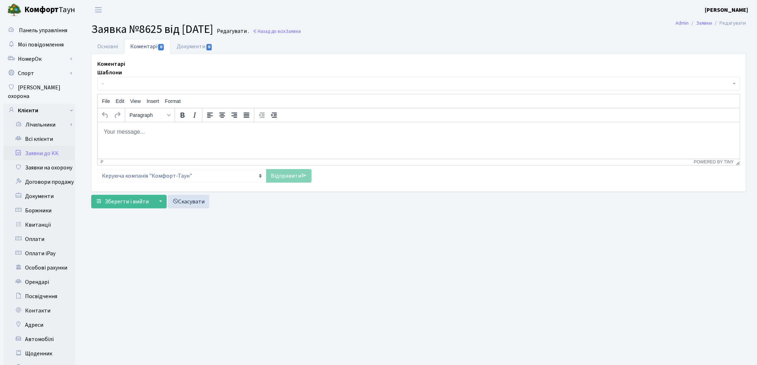
click at [188, 135] on p "Rich Text Area. Press ALT-0 for help." at bounding box center [418, 132] width 630 height 8
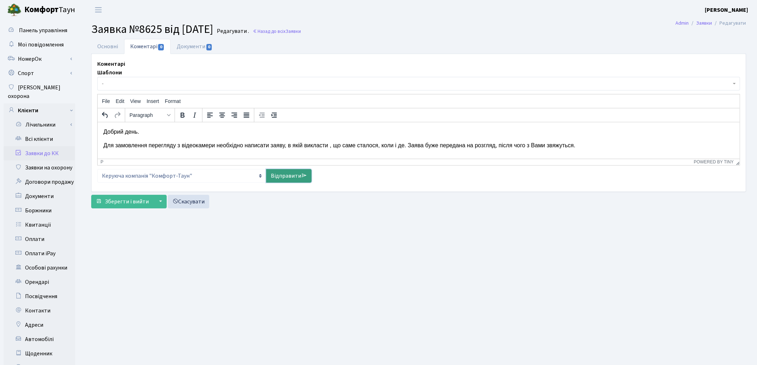
click at [284, 178] on link "Відправити" at bounding box center [288, 176] width 45 height 14
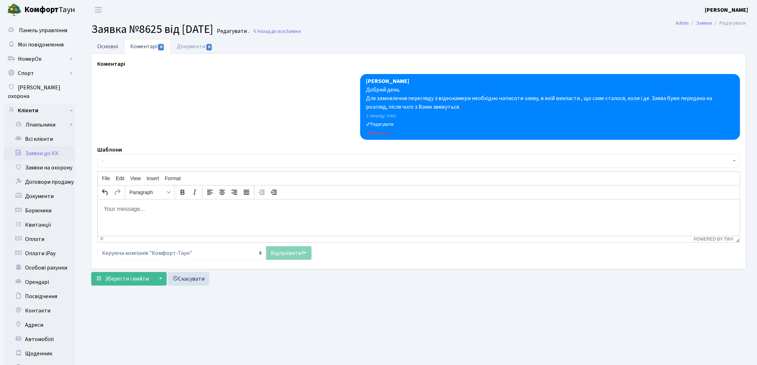
click at [110, 49] on link "Основні" at bounding box center [107, 46] width 33 height 15
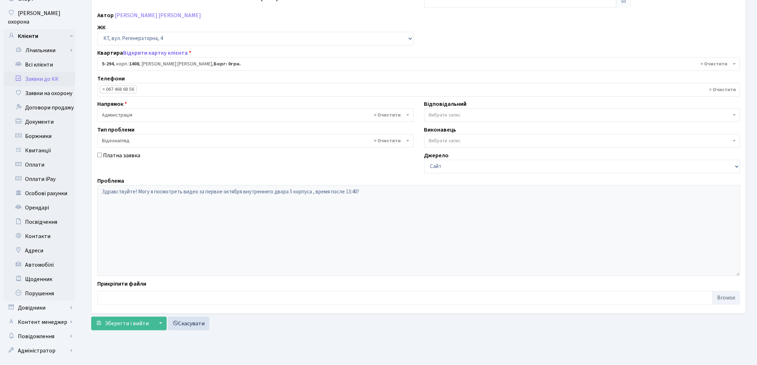
scroll to position [80, 0]
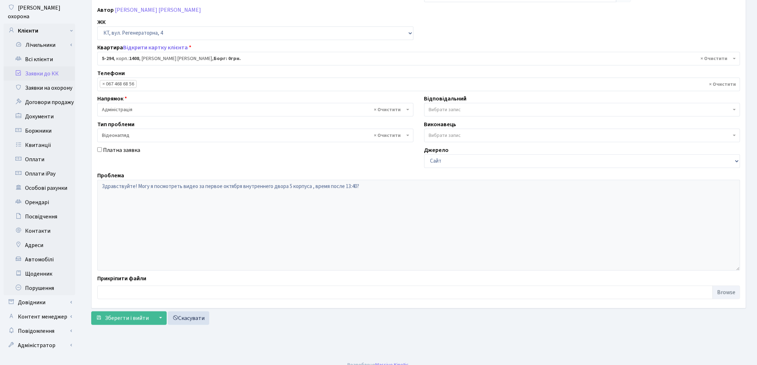
click at [133, 326] on div "Основні Коментарі 0 Документи 0 № вх. 8625 Дата [DATE] Дата виконання Автор [PE…" at bounding box center [418, 143] width 665 height 369
click at [133, 321] on span "Зберегти і вийти" at bounding box center [127, 318] width 44 height 8
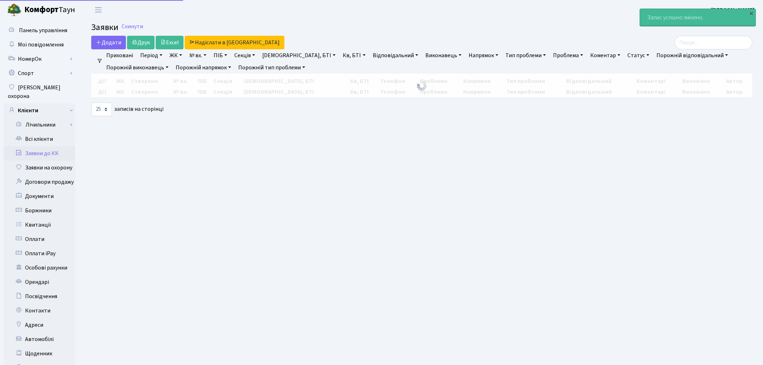
select select "25"
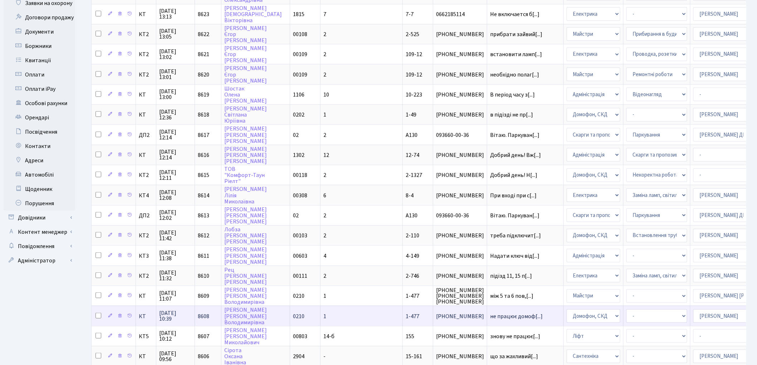
scroll to position [159, 0]
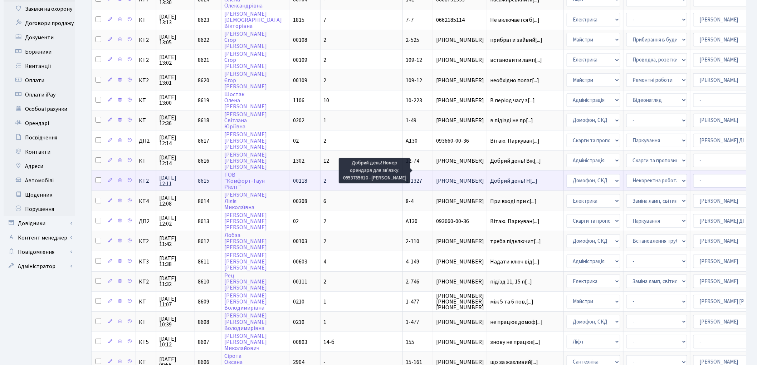
click at [490, 177] on span "Добрий день! Н[...]" at bounding box center [513, 181] width 47 height 8
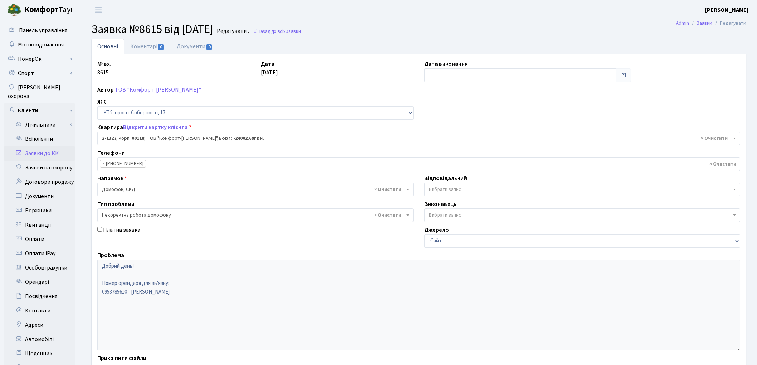
select select "12942"
select select "38"
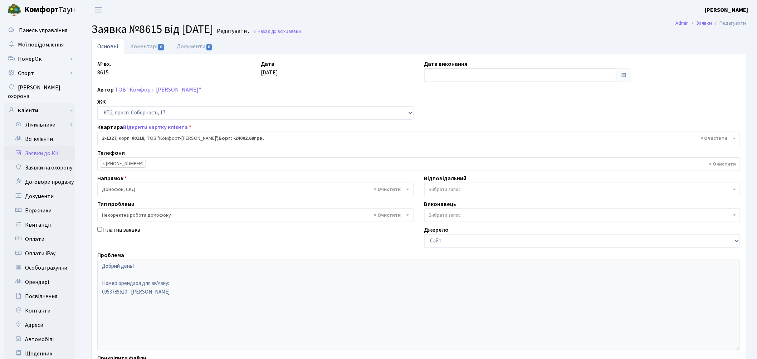
click at [431, 186] on span "Вибрати запис" at bounding box center [445, 189] width 32 height 7
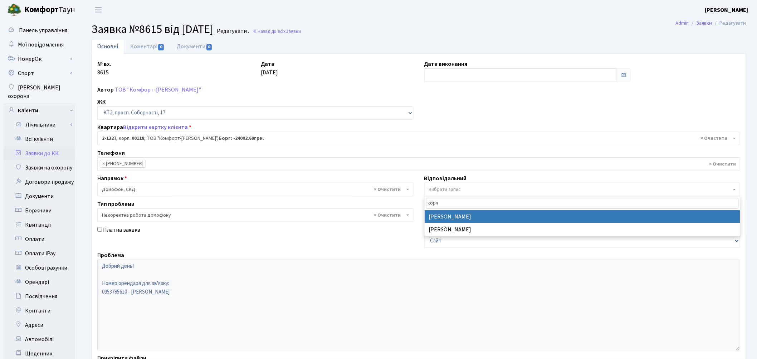
type input "корч"
select select "22"
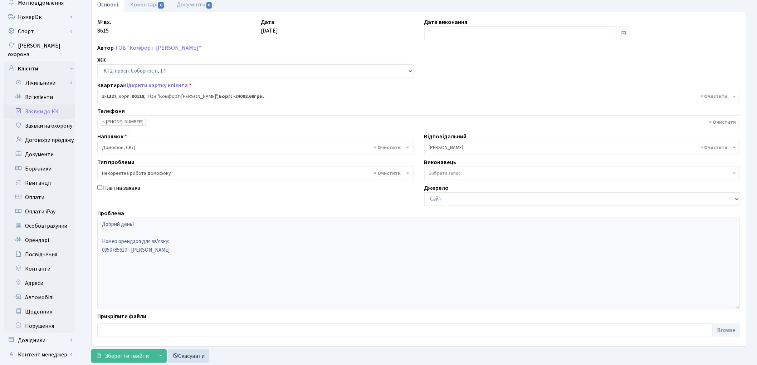
scroll to position [80, 0]
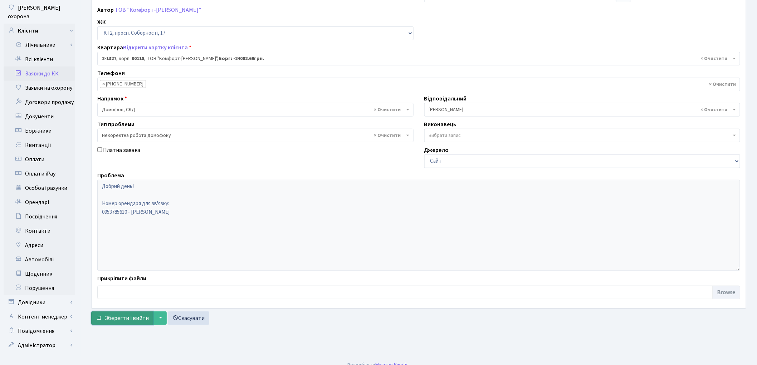
click at [112, 319] on span "Зберегти і вийти" at bounding box center [127, 318] width 44 height 8
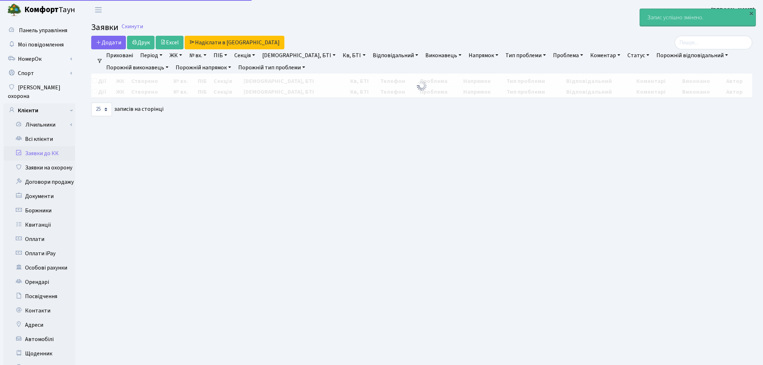
select select "25"
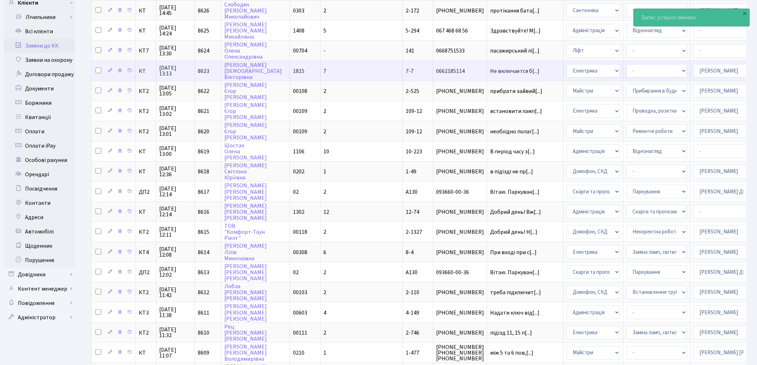
scroll to position [119, 0]
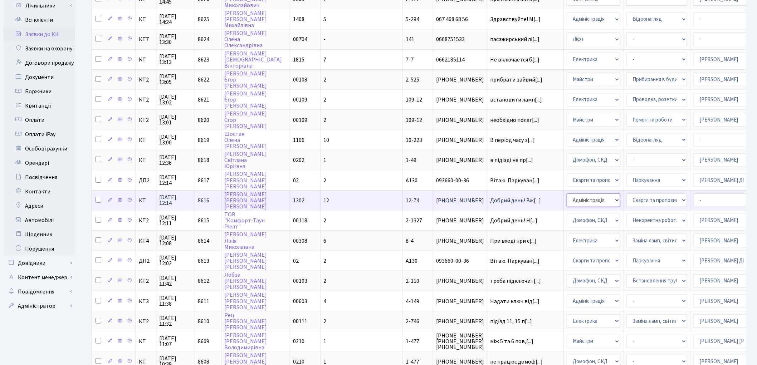
click at [566, 193] on select "- Адміністрація Домофон, СКД Ліфт Майстри Сантехніка Економічний відділ Електри…" at bounding box center [593, 200] width 54 height 14
select select "1"
click at [693, 193] on select "- Адміністратор ЖК ДП Адміністратор ЖК КТ Адміністратор ЖК СП [PERSON_NAME] [PE…" at bounding box center [723, 200] width 61 height 14
select select "18"
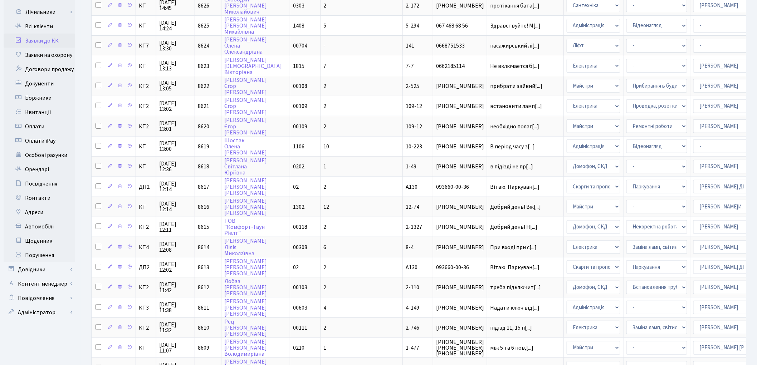
scroll to position [62, 0]
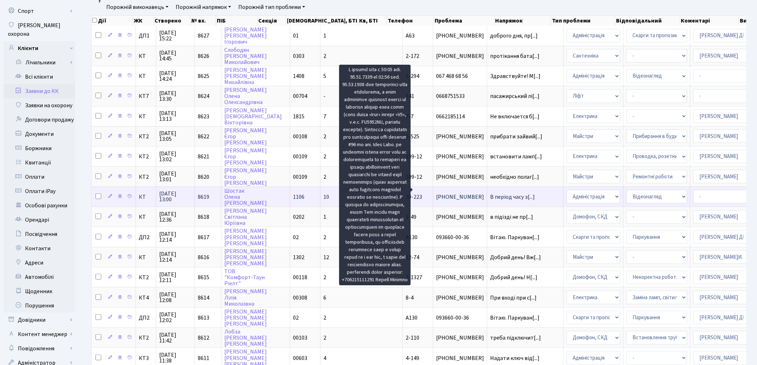
click at [490, 193] on span "В період часу з[...]" at bounding box center [512, 197] width 45 height 8
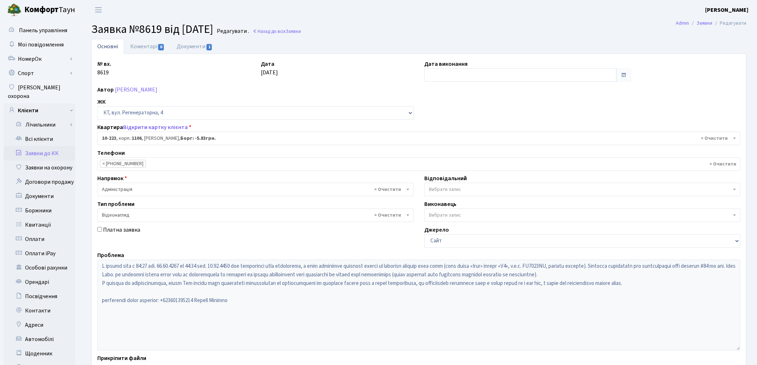
select select "6792"
select select "45"
click at [199, 49] on link "Документи 1" at bounding box center [195, 46] width 48 height 15
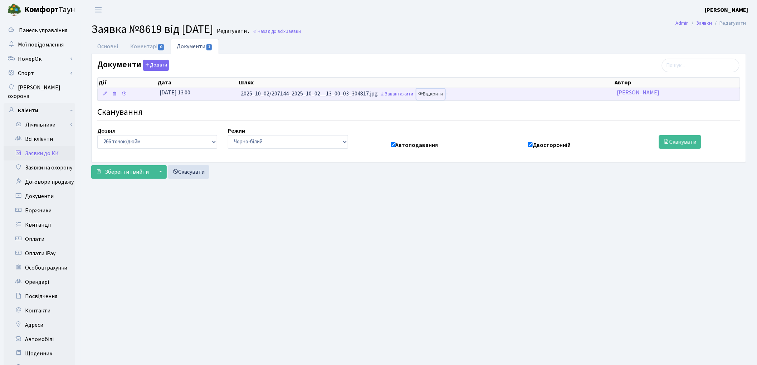
click at [434, 94] on link "Відкрити" at bounding box center [430, 94] width 29 height 11
